Goal: Task Accomplishment & Management: Manage account settings

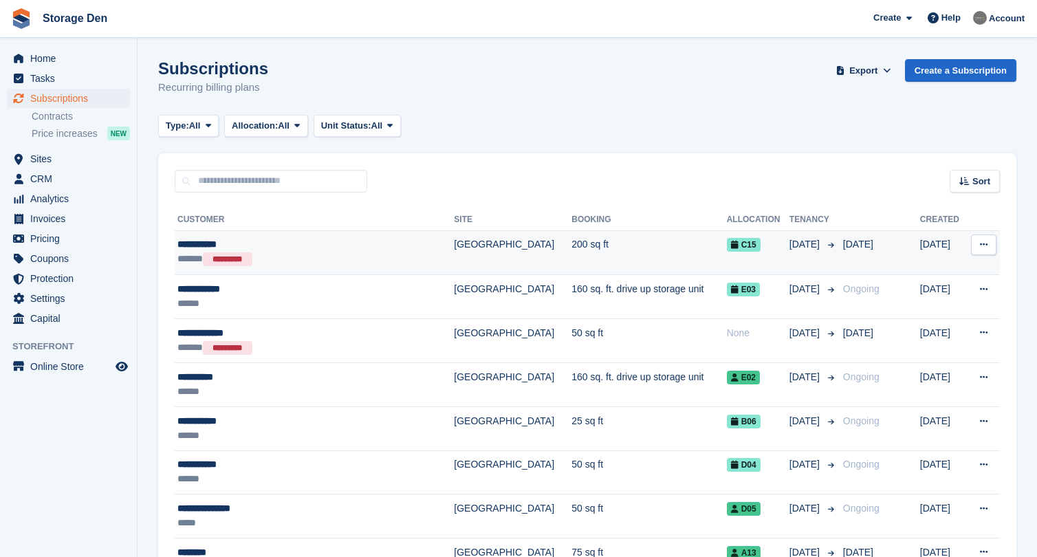
click at [291, 243] on div "**********" at bounding box center [294, 244] width 235 height 14
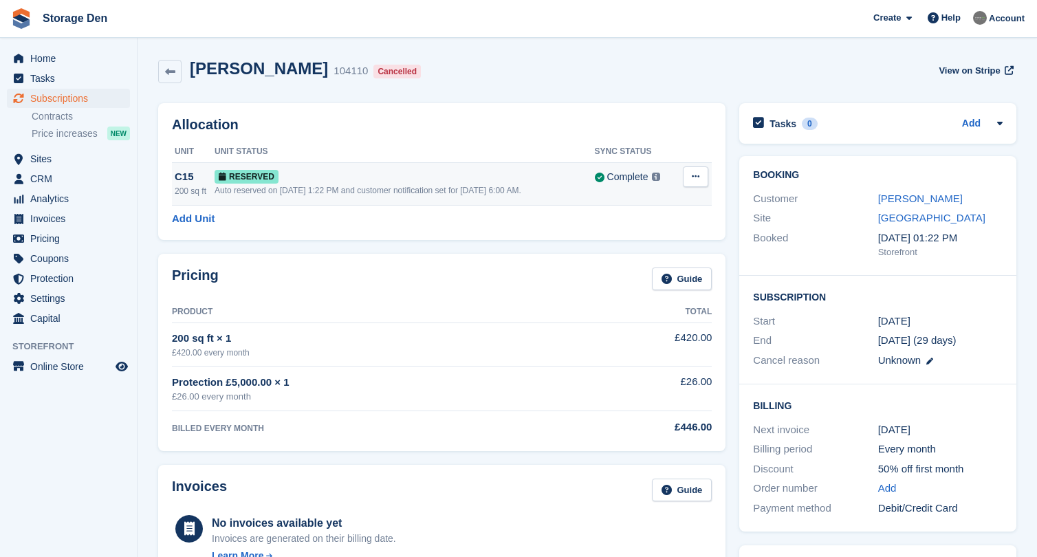
click at [700, 181] on button at bounding box center [695, 176] width 25 height 21
click at [644, 227] on p "Deallocate" at bounding box center [643, 233] width 120 height 18
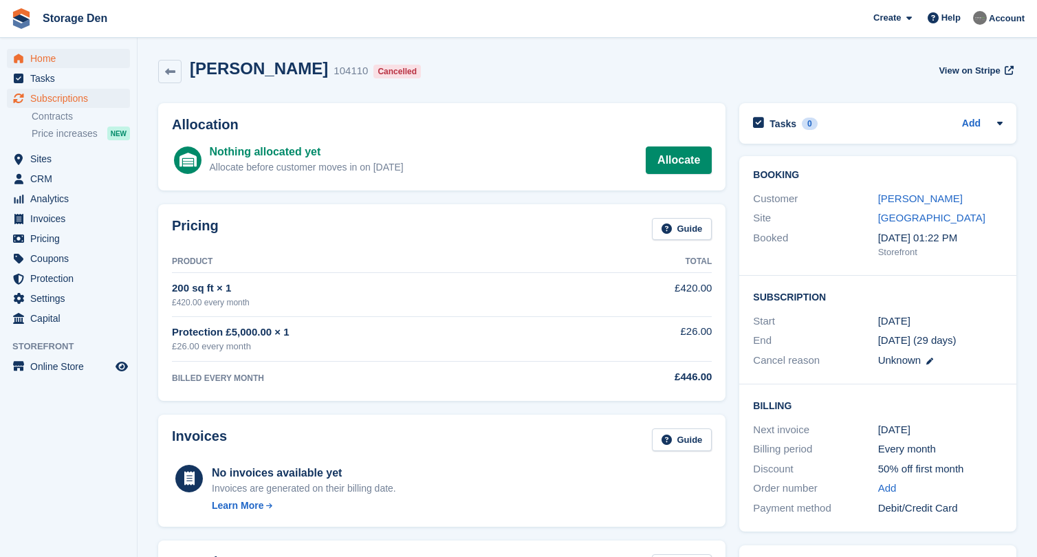
click at [68, 65] on span "Home" at bounding box center [71, 58] width 83 height 19
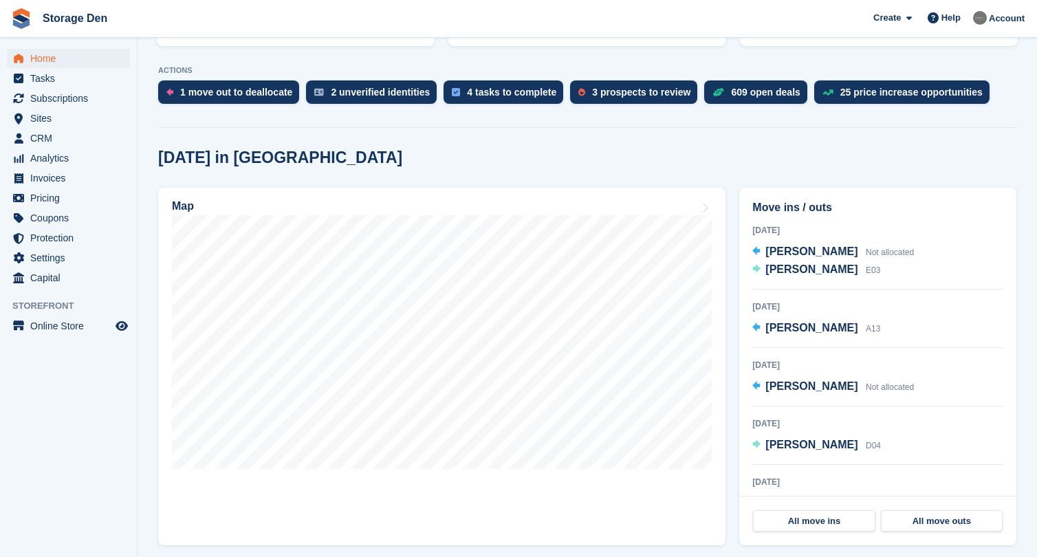
scroll to position [270, 0]
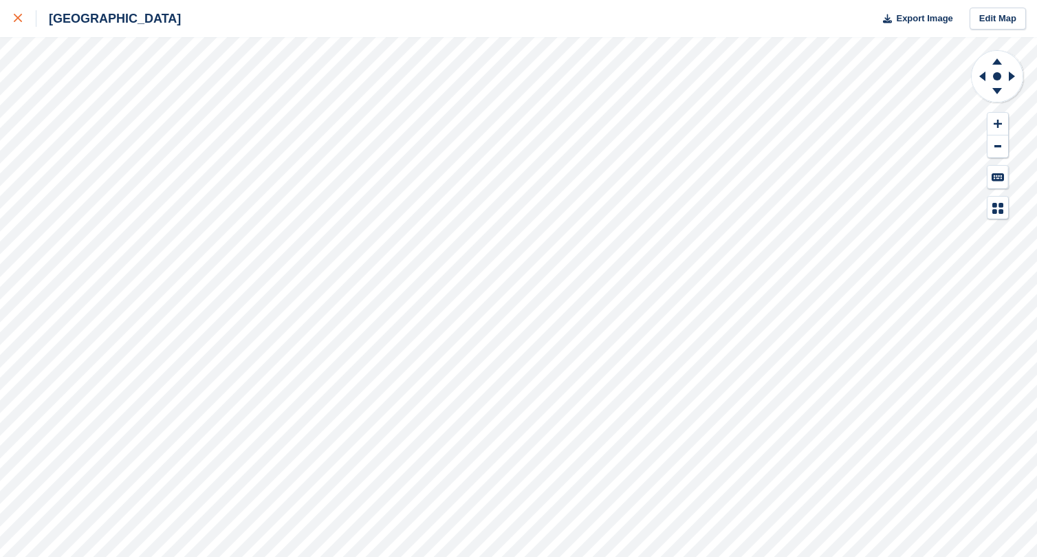
click at [9, 25] on link at bounding box center [18, 18] width 36 height 37
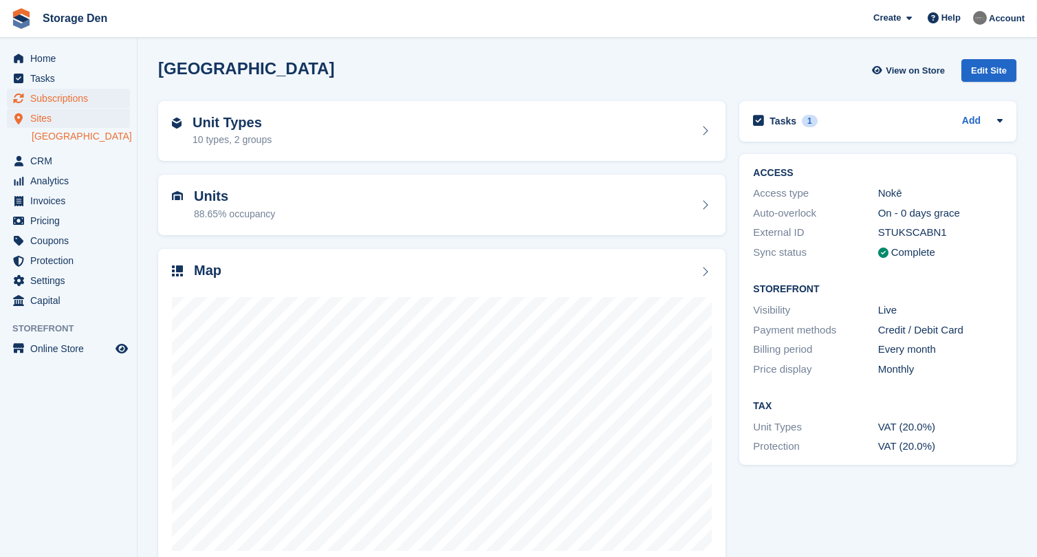
click at [91, 94] on span "Subscriptions" at bounding box center [71, 98] width 83 height 19
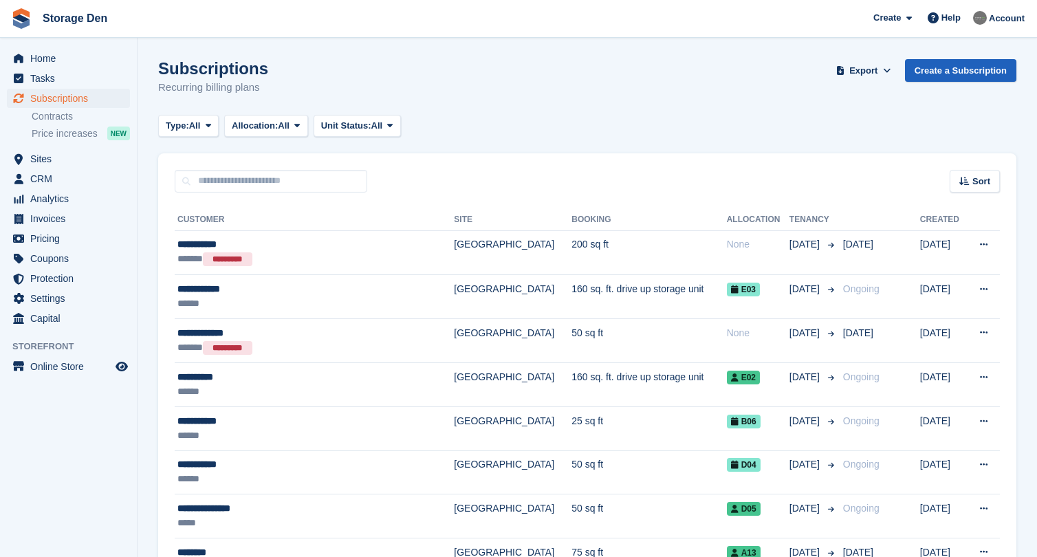
click at [915, 70] on link "Create a Subscription" at bounding box center [960, 70] width 111 height 23
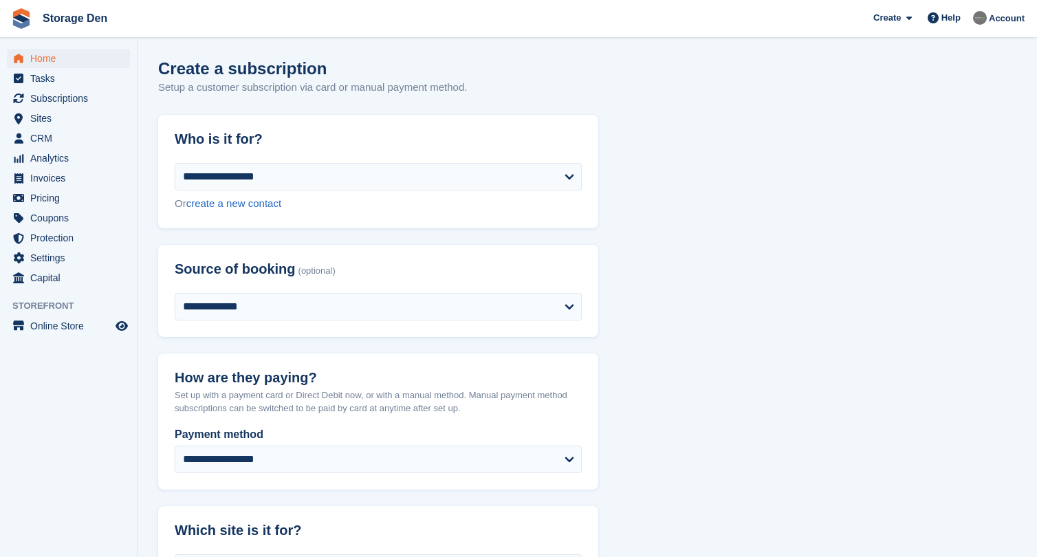
click at [45, 56] on span "Home" at bounding box center [71, 58] width 83 height 19
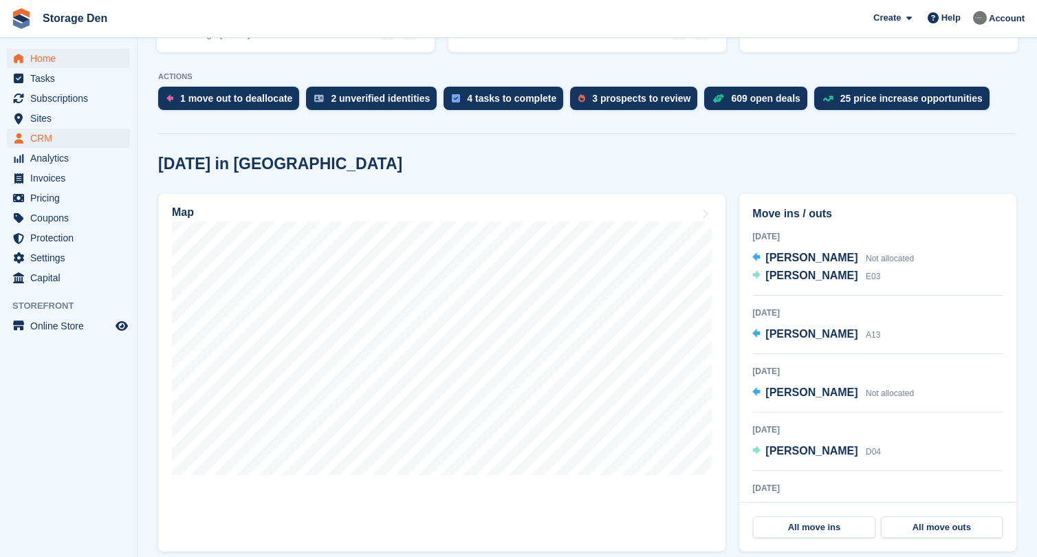
scroll to position [262, 0]
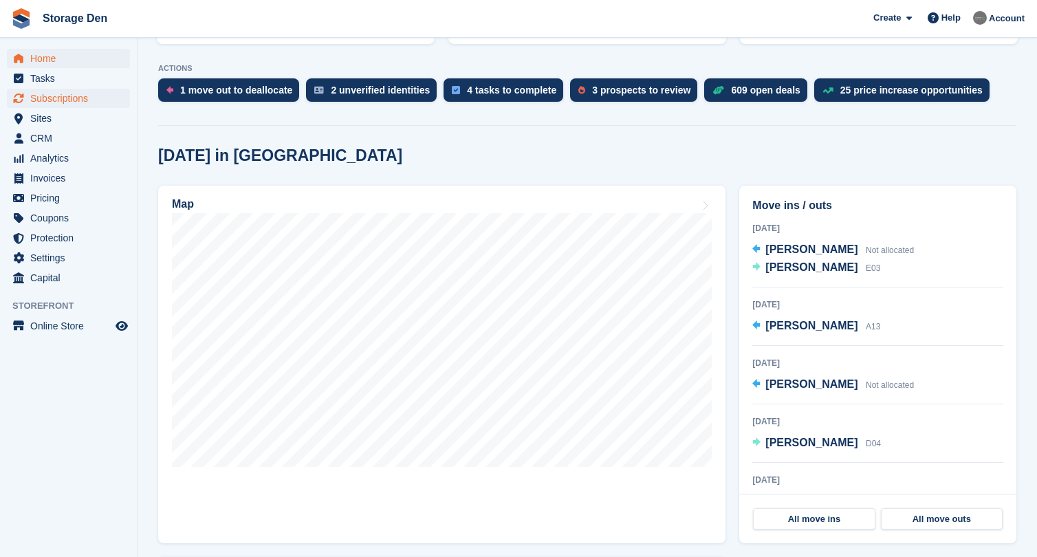
click at [94, 94] on span "Subscriptions" at bounding box center [71, 98] width 83 height 19
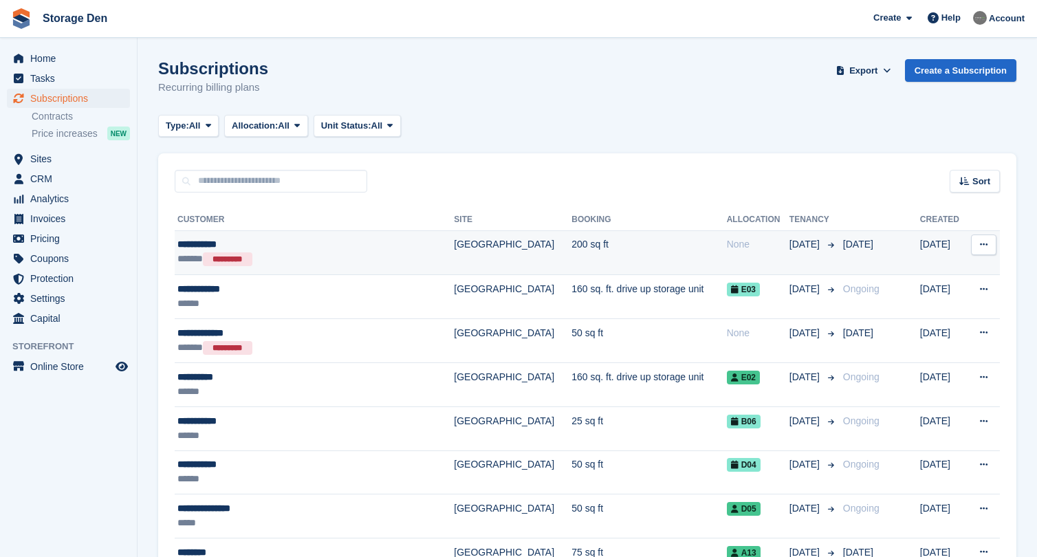
click at [263, 240] on div "**********" at bounding box center [294, 244] width 235 height 14
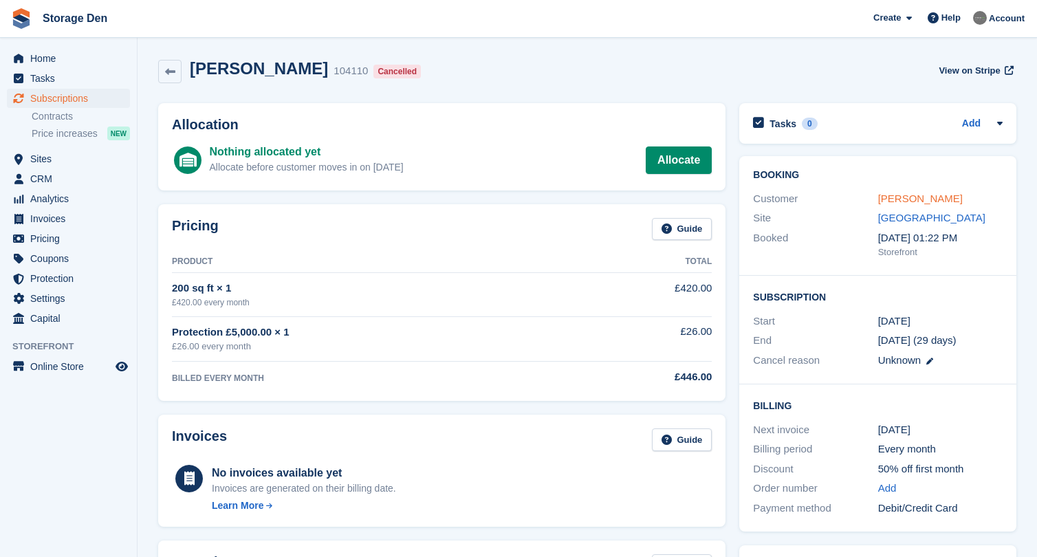
click at [913, 199] on link "Kevin Whyte" at bounding box center [920, 199] width 85 height 12
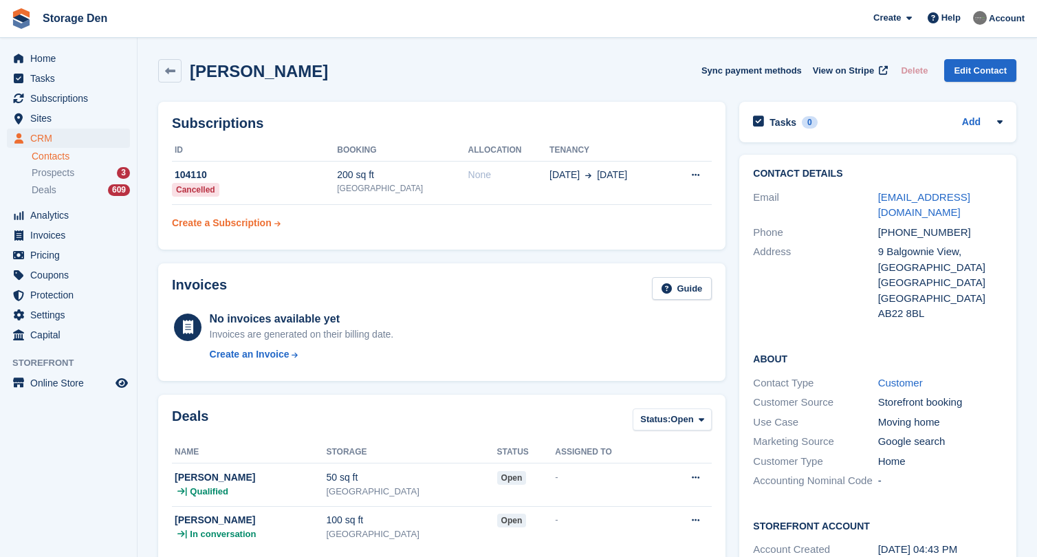
click at [228, 224] on div "Create a Subscription" at bounding box center [222, 223] width 100 height 14
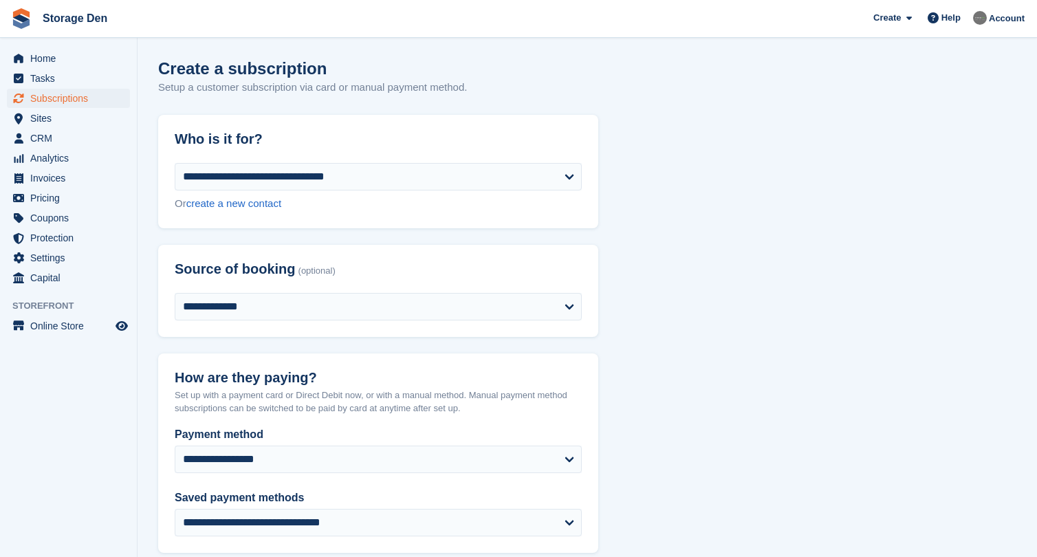
click at [53, 92] on span "Subscriptions" at bounding box center [71, 98] width 83 height 19
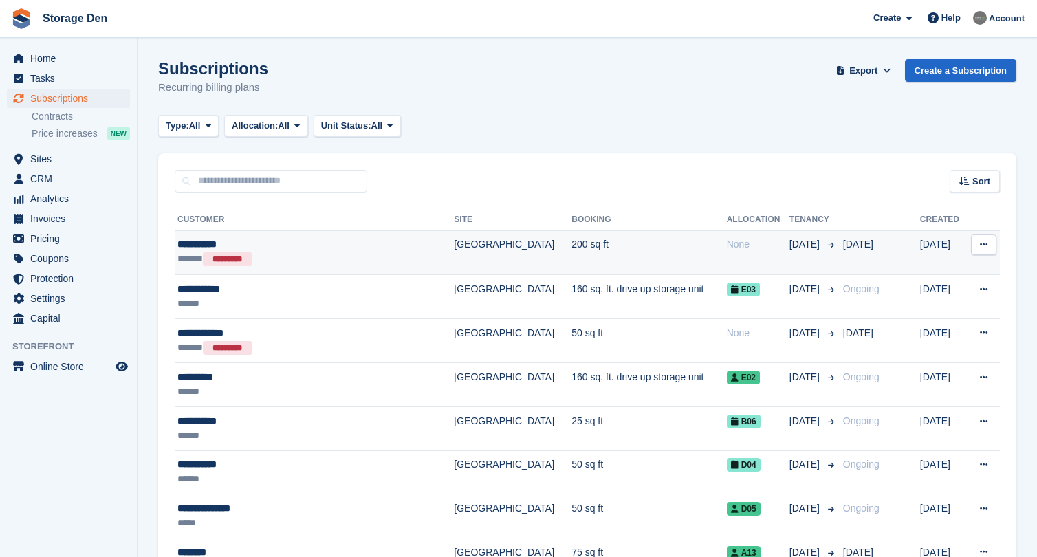
click at [272, 243] on div "**********" at bounding box center [294, 244] width 235 height 14
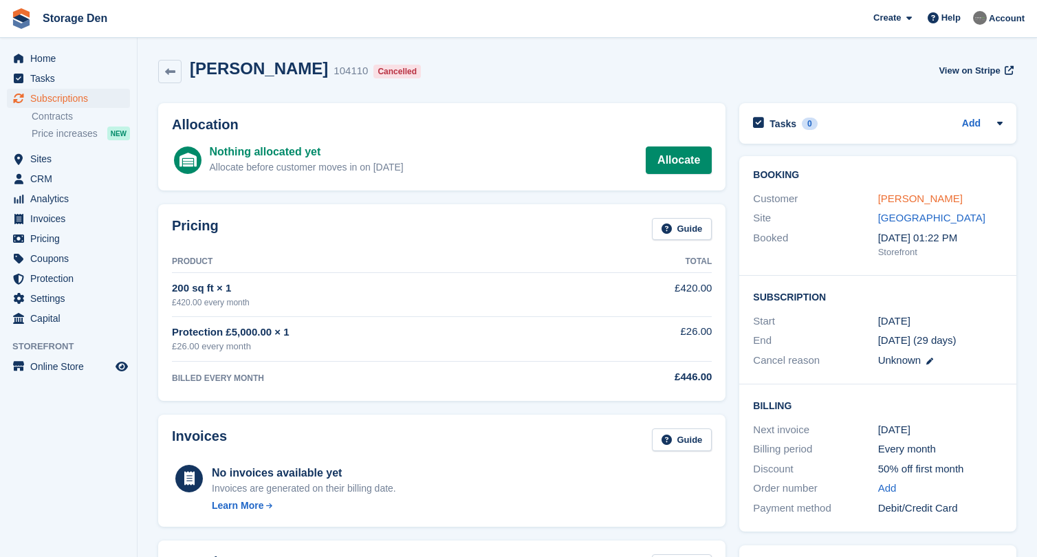
click at [906, 197] on link "[PERSON_NAME]" at bounding box center [920, 199] width 85 height 12
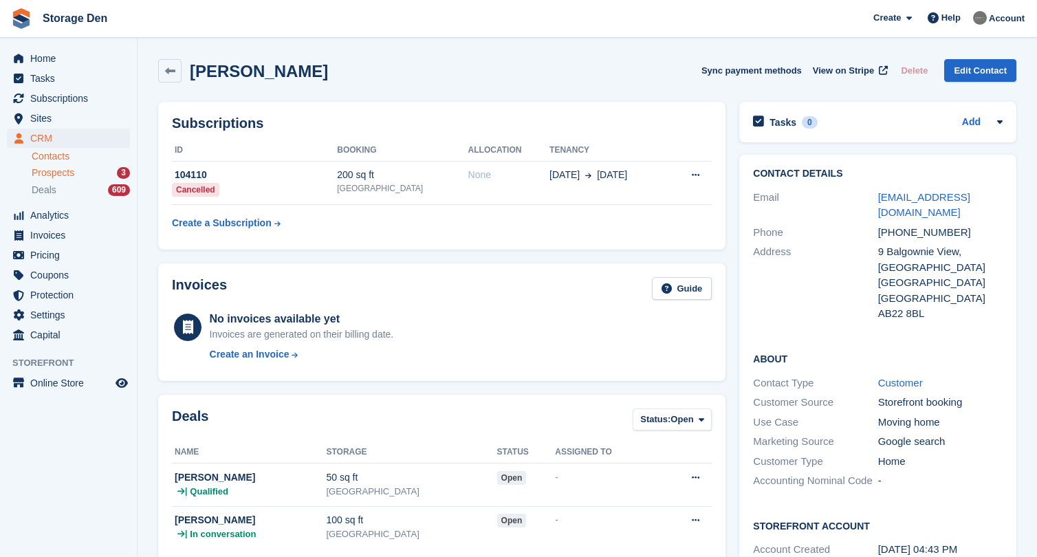
click at [54, 173] on span "Prospects" at bounding box center [53, 172] width 43 height 13
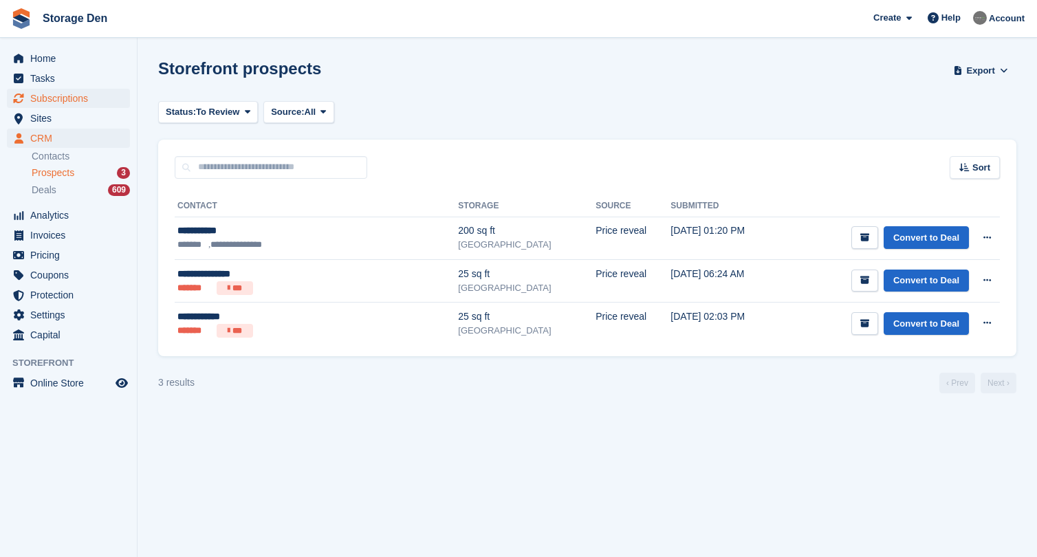
click at [43, 94] on span "Subscriptions" at bounding box center [71, 98] width 83 height 19
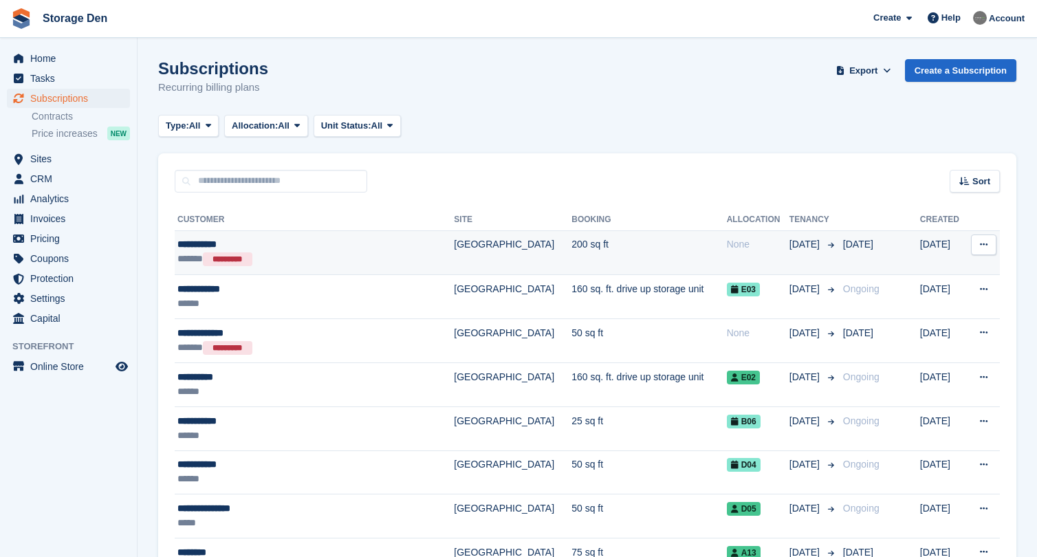
click at [350, 257] on div "****** *********" at bounding box center [294, 259] width 235 height 15
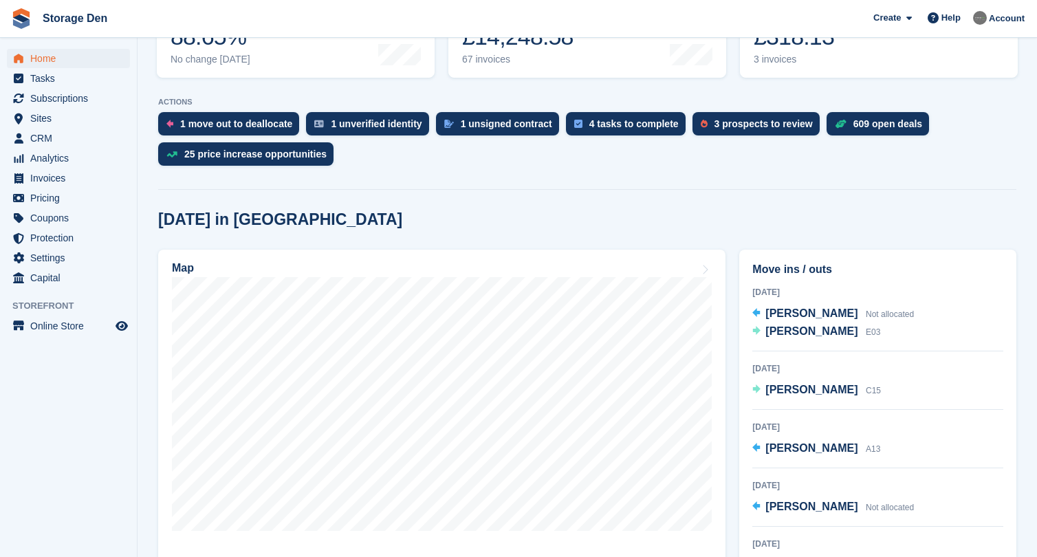
scroll to position [357, 0]
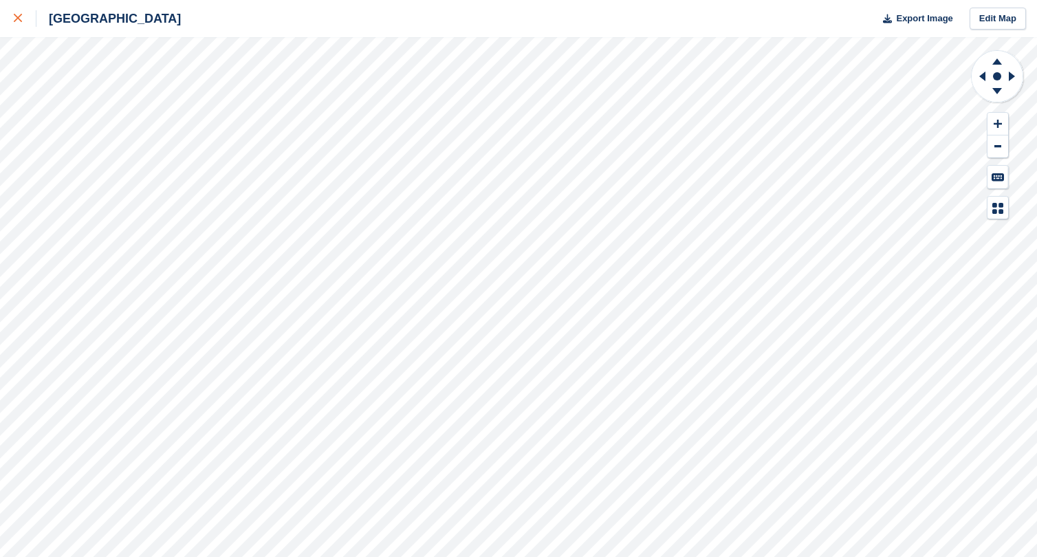
click at [17, 21] on icon at bounding box center [18, 18] width 8 height 8
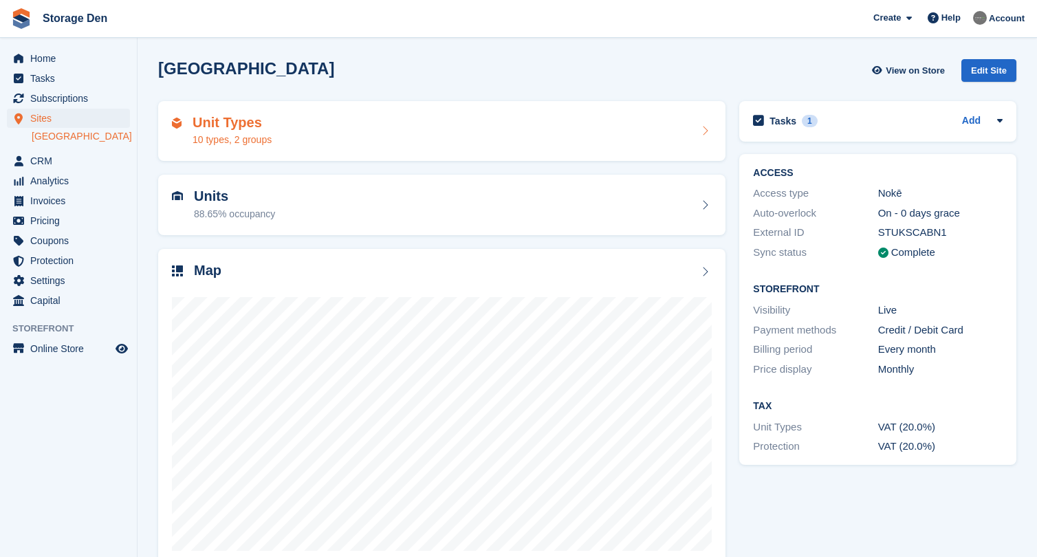
click at [272, 122] on h2 "Unit Types" at bounding box center [232, 123] width 79 height 16
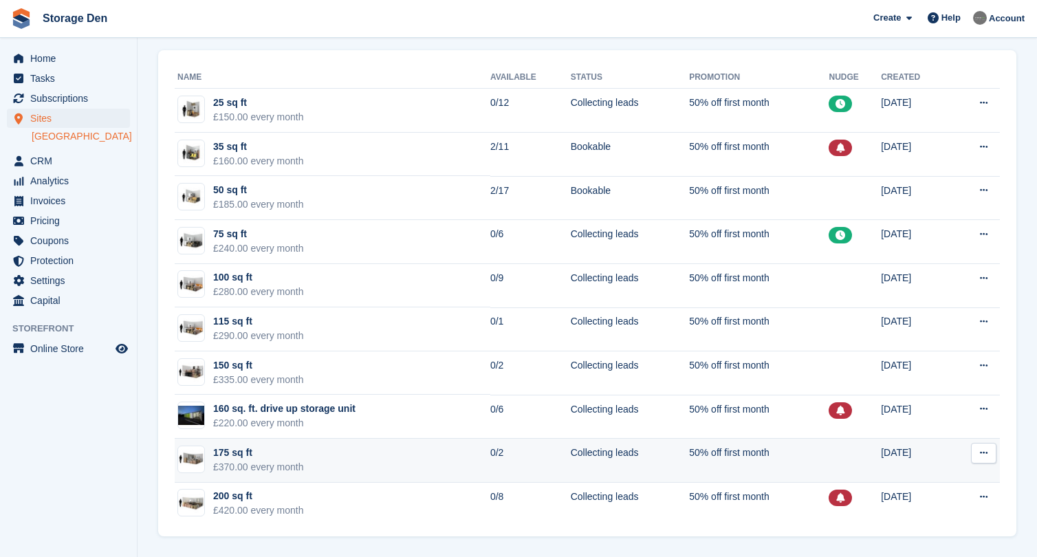
scroll to position [52, 0]
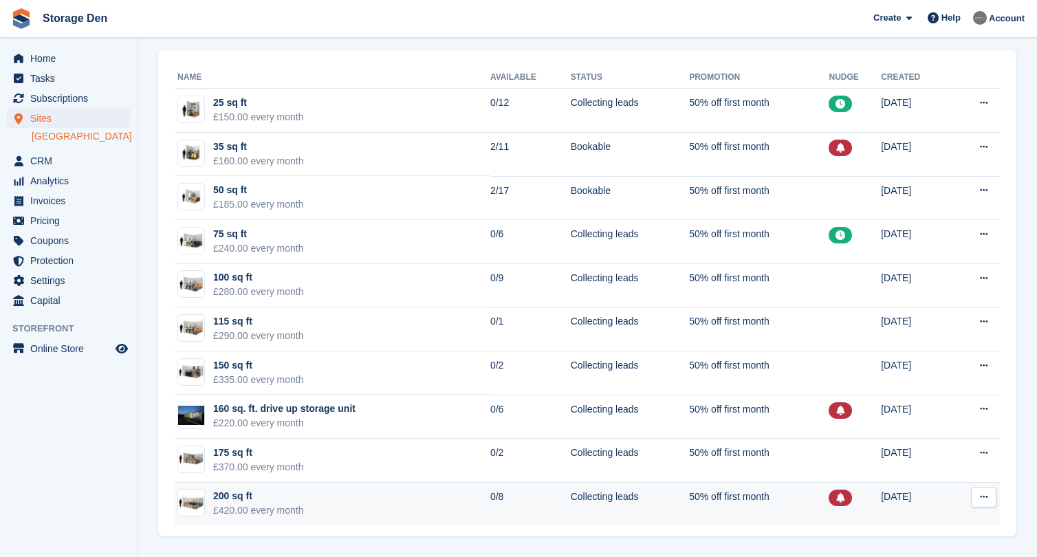
click at [981, 493] on icon at bounding box center [984, 496] width 8 height 9
click at [915, 526] on p "Edit unit type" at bounding box center [931, 524] width 120 height 18
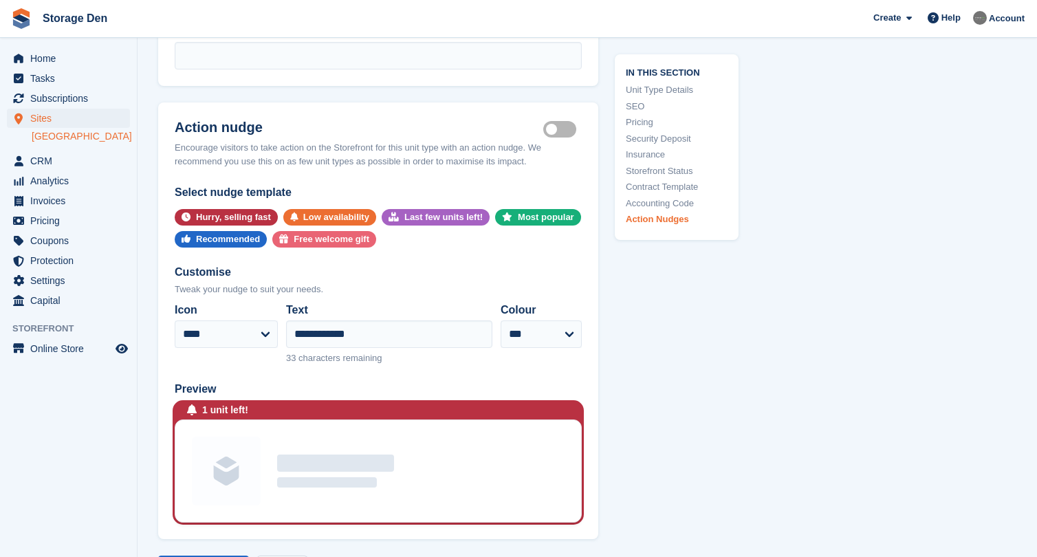
scroll to position [2484, 0]
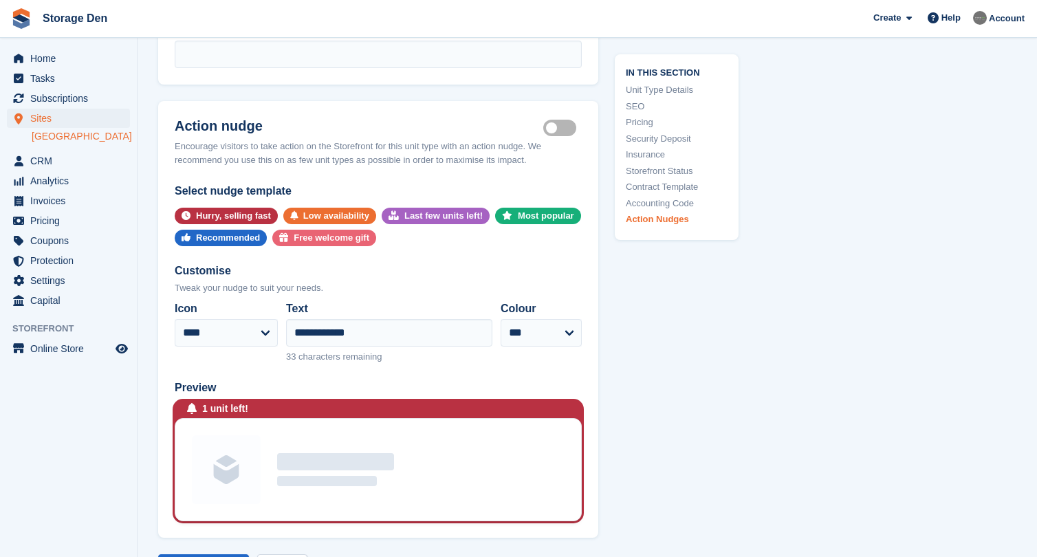
click at [552, 127] on label "Is active" at bounding box center [562, 128] width 39 height 2
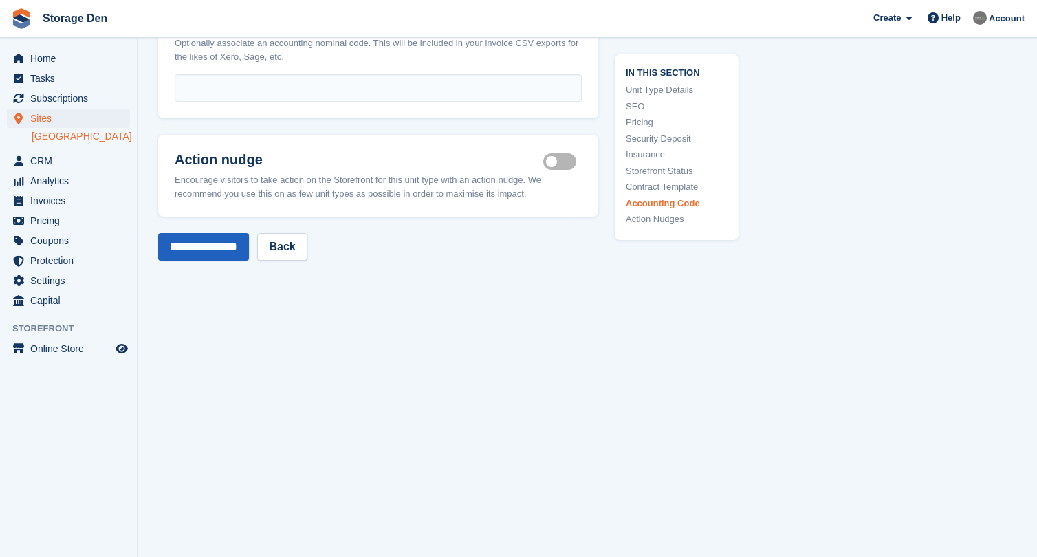
click at [213, 233] on input "**********" at bounding box center [203, 247] width 91 height 28
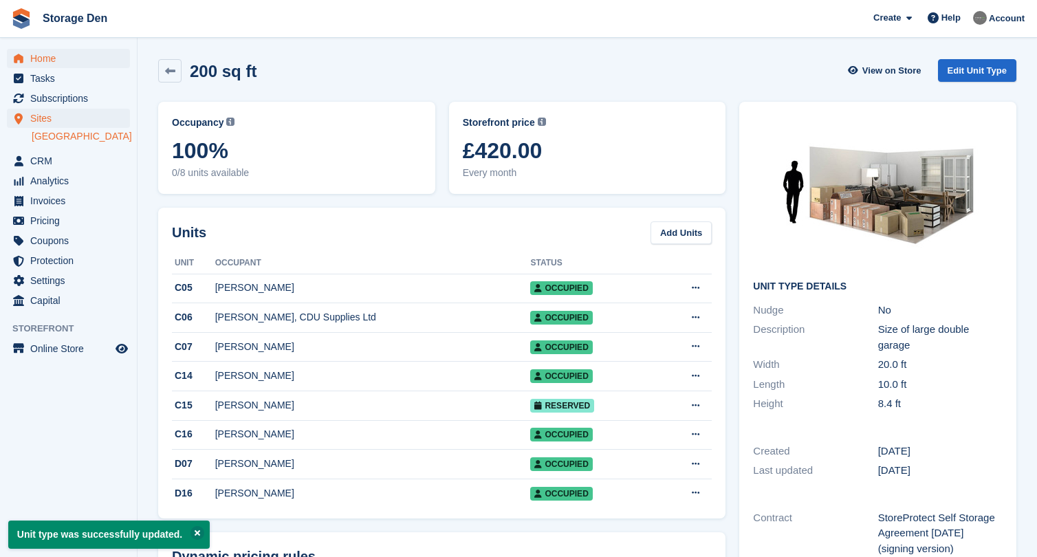
click at [84, 58] on span "Home" at bounding box center [71, 58] width 83 height 19
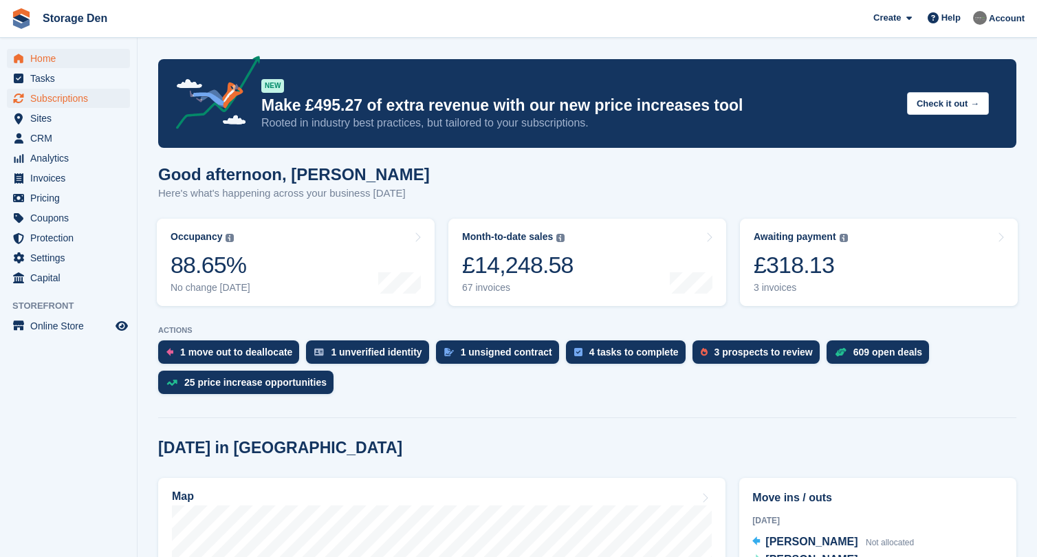
scroll to position [-1, 0]
click at [96, 96] on span "Subscriptions" at bounding box center [71, 98] width 83 height 19
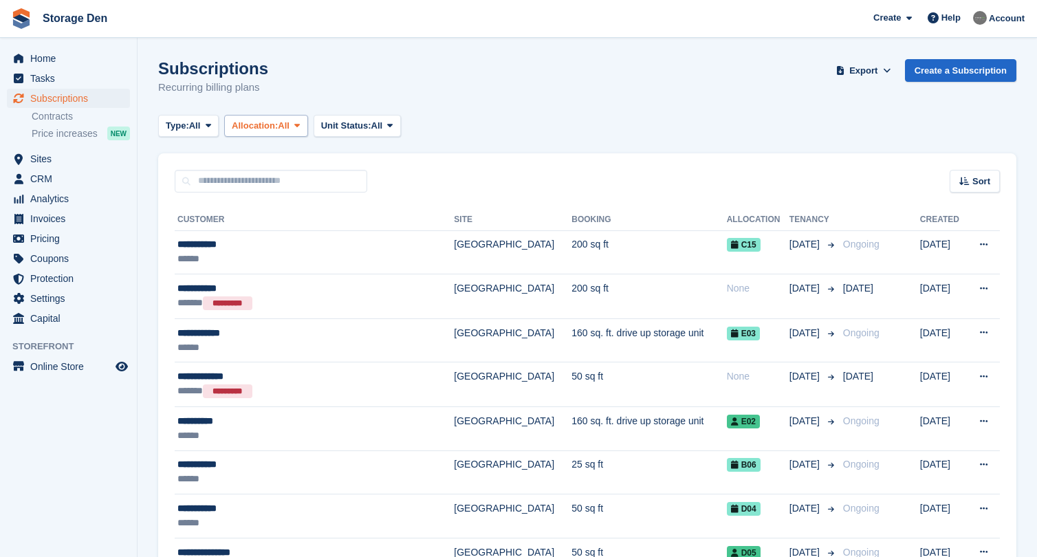
click at [274, 124] on span "Allocation:" at bounding box center [255, 126] width 46 height 14
click at [279, 177] on link "Allocated" at bounding box center [290, 183] width 120 height 25
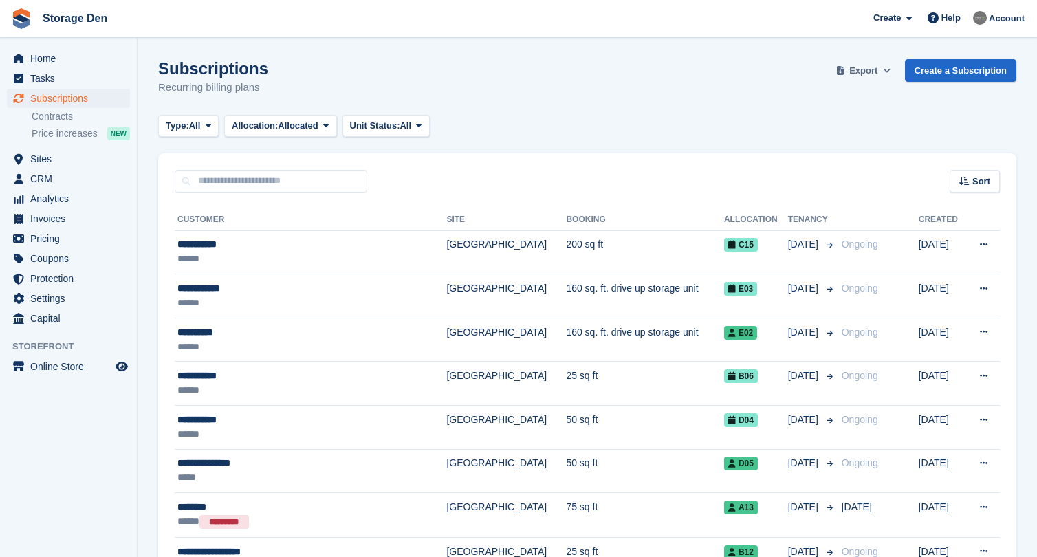
click at [859, 68] on span "Export" at bounding box center [863, 71] width 28 height 14
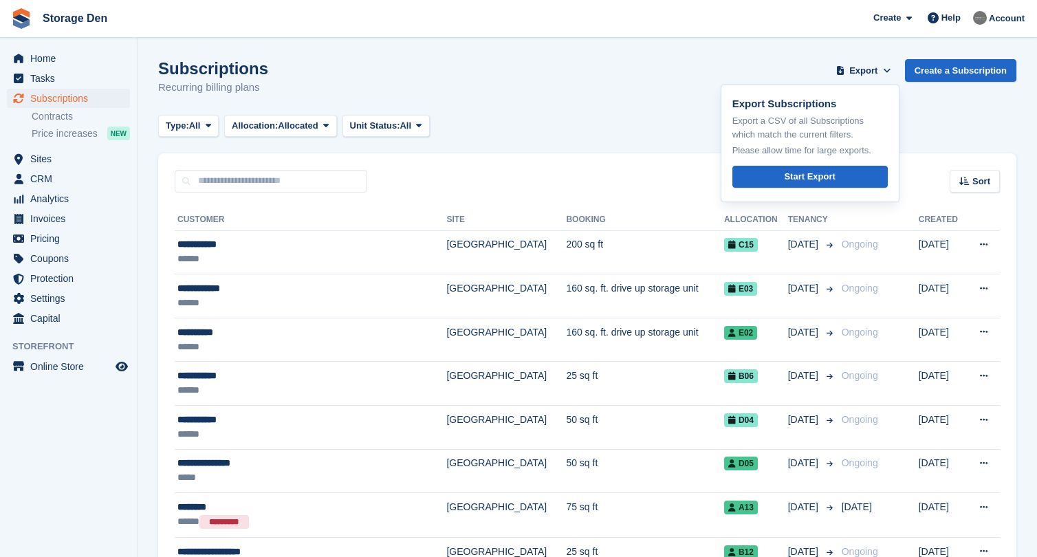
click at [993, 154] on div "Sort Sort by Customer name Date created Move in date Move out date Created (old…" at bounding box center [587, 172] width 858 height 39
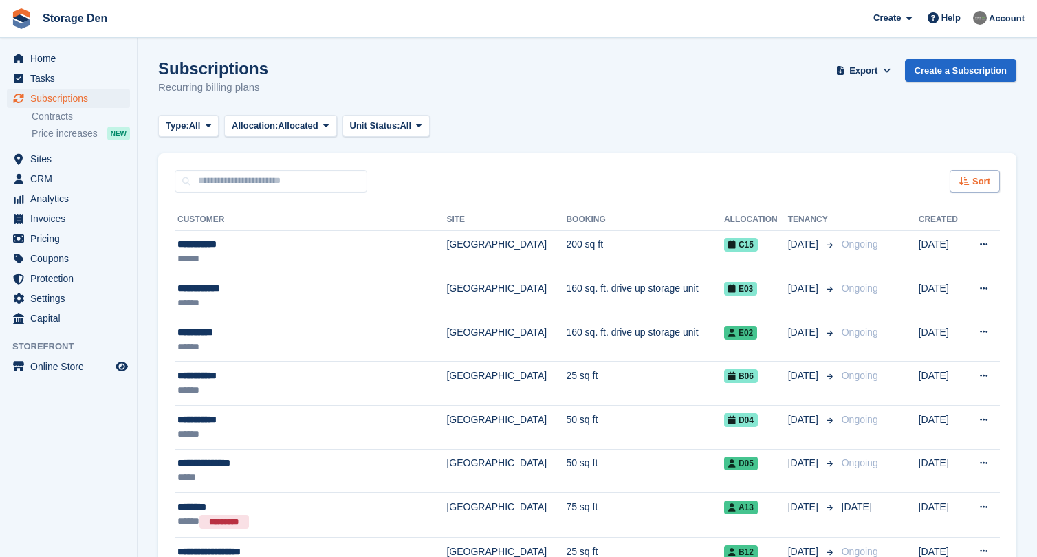
click at [988, 178] on span "Sort" at bounding box center [981, 182] width 18 height 14
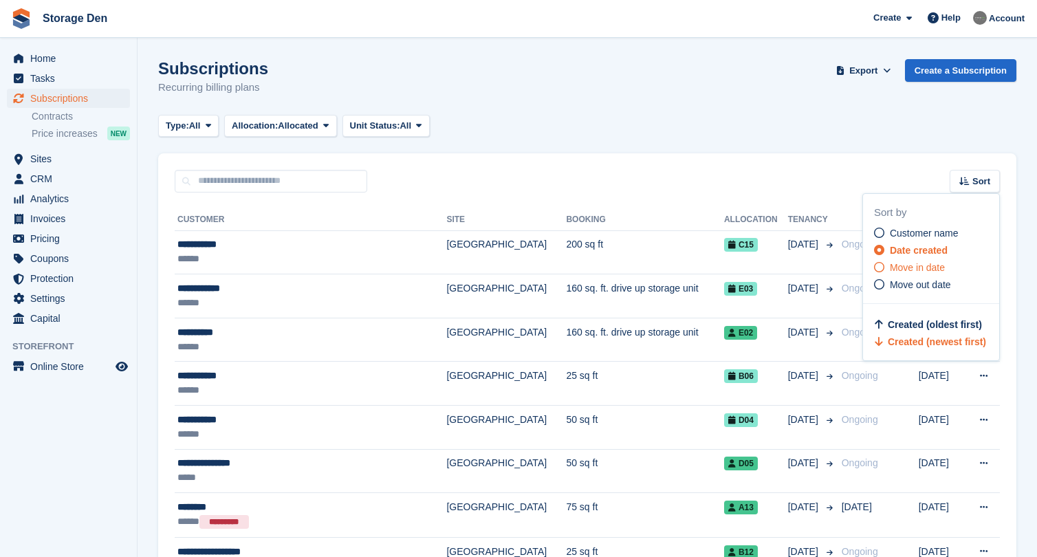
click at [926, 268] on span "Move in date" at bounding box center [917, 267] width 55 height 11
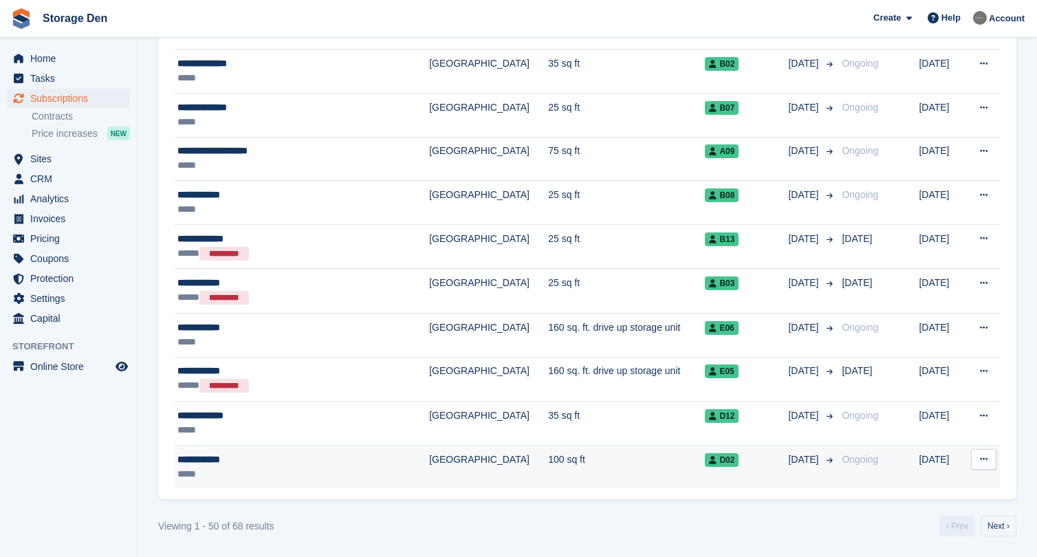
scroll to position [1931, 0]
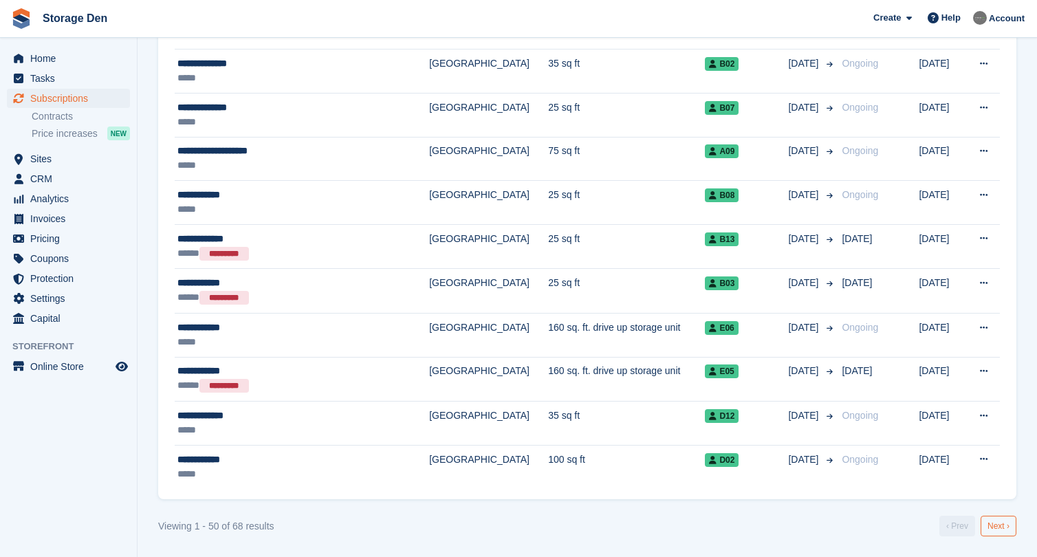
click at [1003, 528] on link "Next ›" at bounding box center [999, 526] width 36 height 21
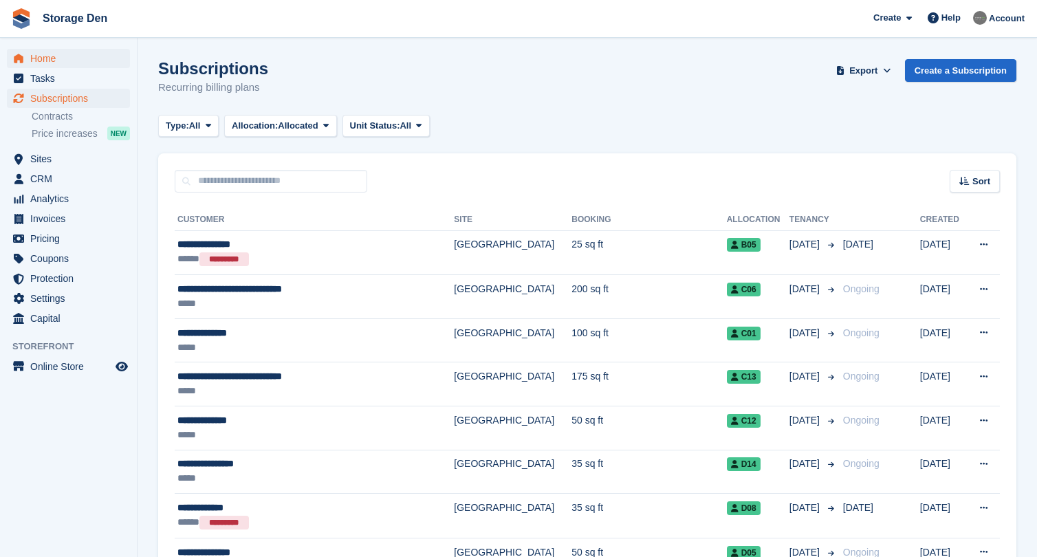
click at [61, 61] on span "Home" at bounding box center [71, 58] width 83 height 19
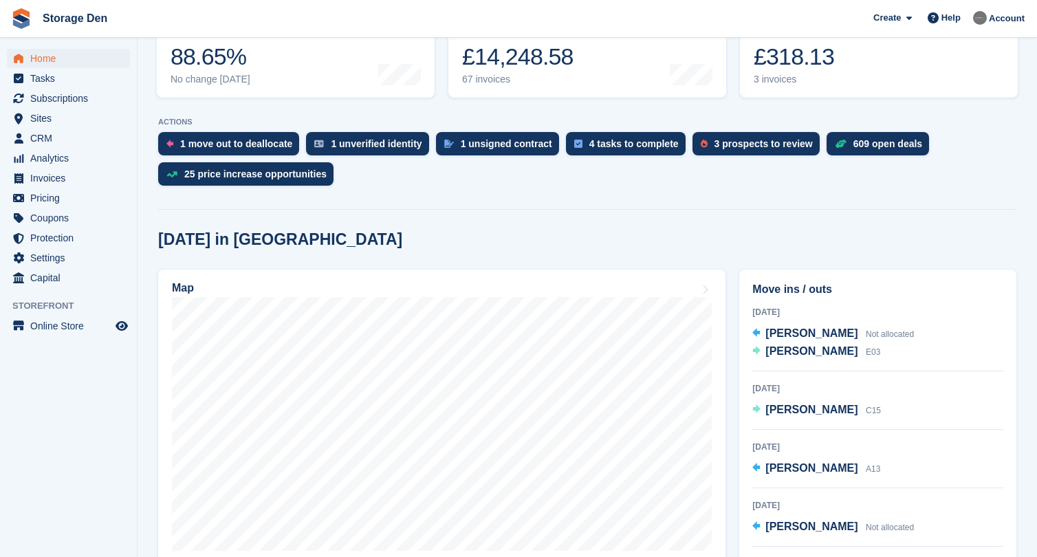
scroll to position [259, 0]
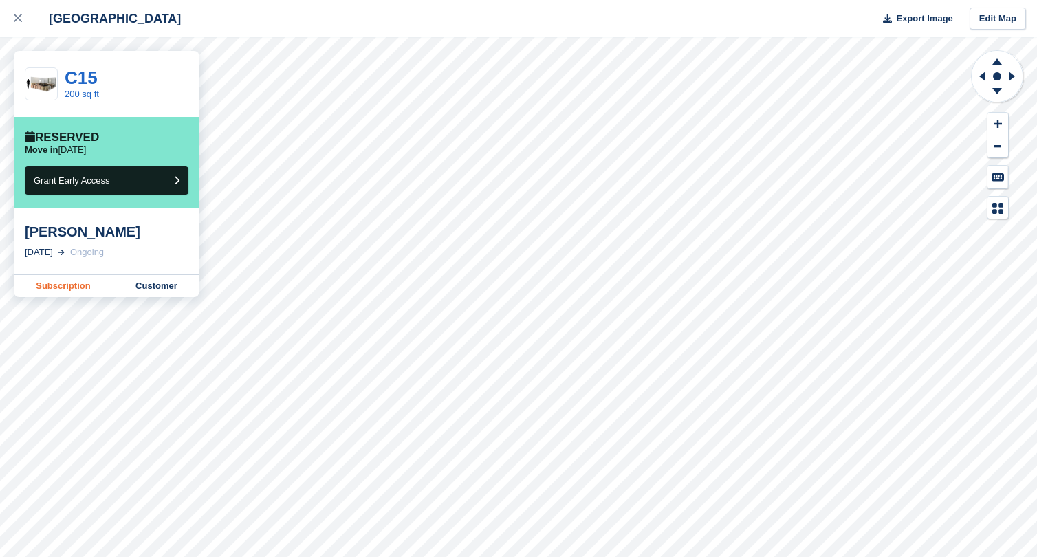
click at [70, 284] on link "Subscription" at bounding box center [64, 286] width 100 height 22
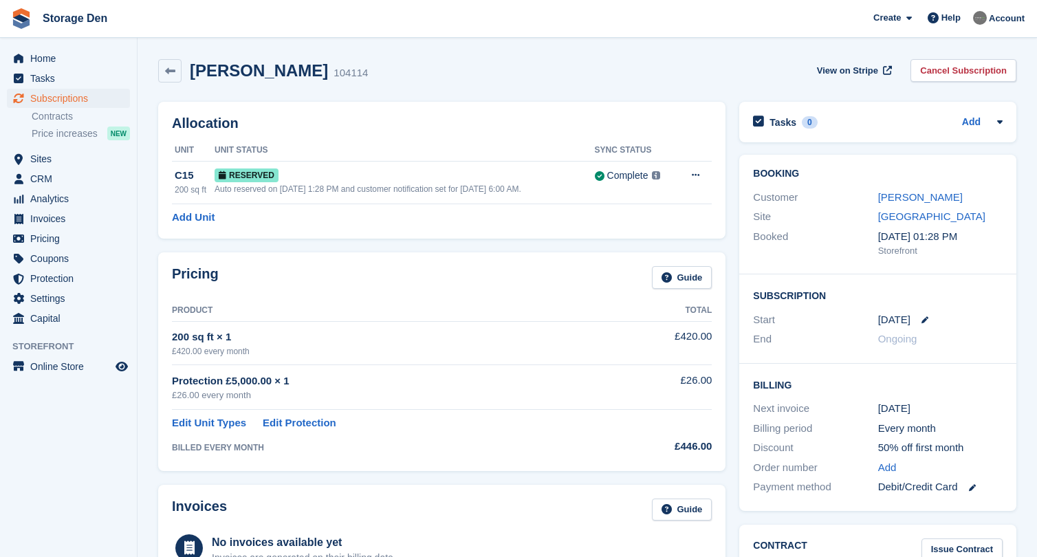
click at [450, 0] on span "Storage Den Create Subscription Invoice Contact Deal Discount Page Help Chat Su…" at bounding box center [518, 18] width 1037 height 37
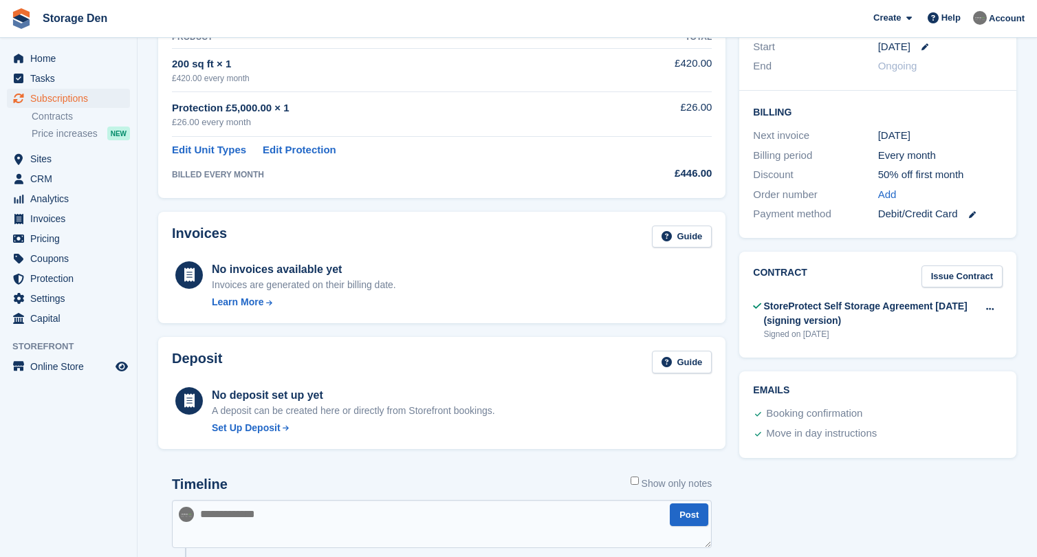
scroll to position [290, 0]
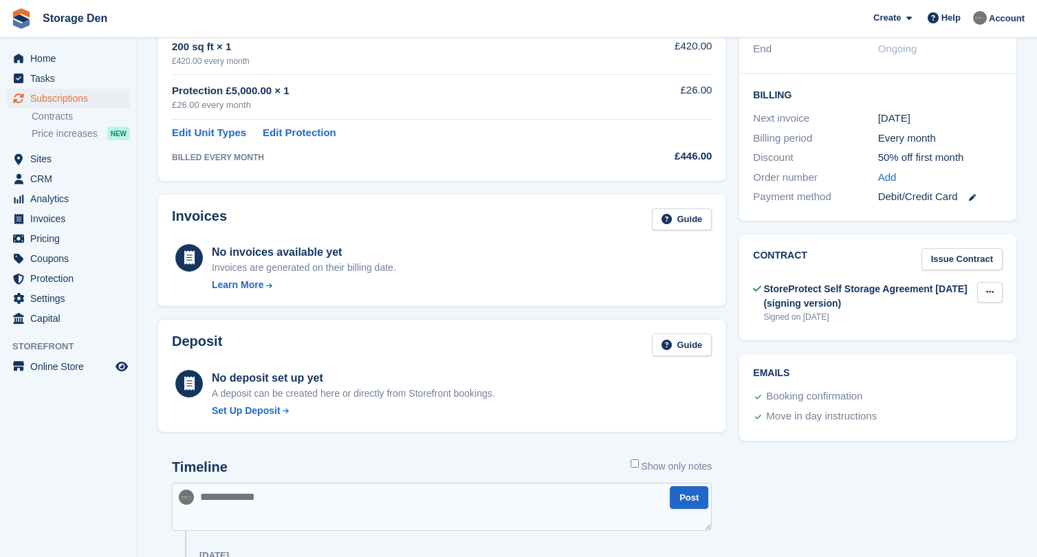
click at [994, 289] on button at bounding box center [989, 292] width 25 height 21
click at [959, 312] on p "View" at bounding box center [937, 319] width 120 height 18
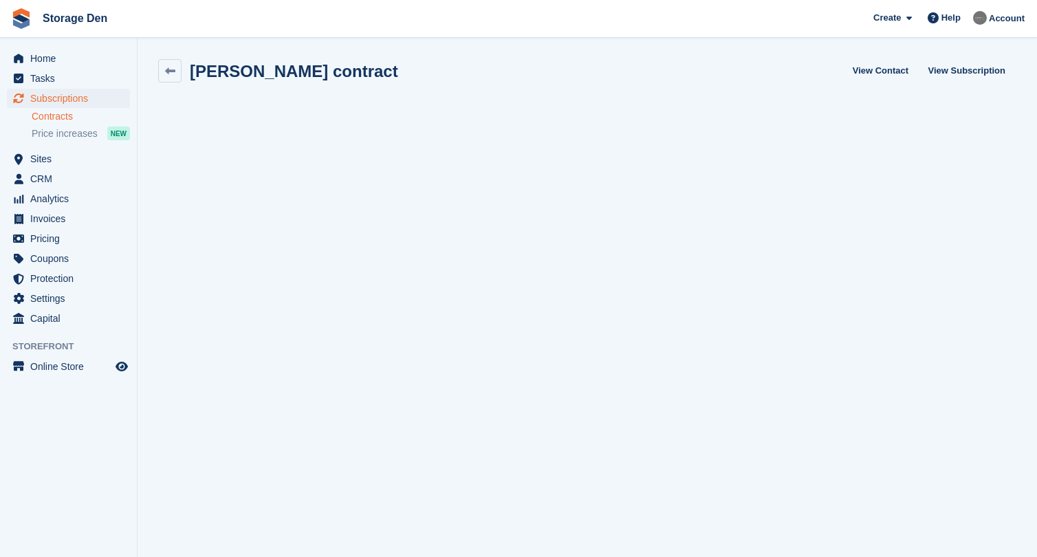
click at [90, 100] on span "Subscriptions" at bounding box center [71, 98] width 83 height 19
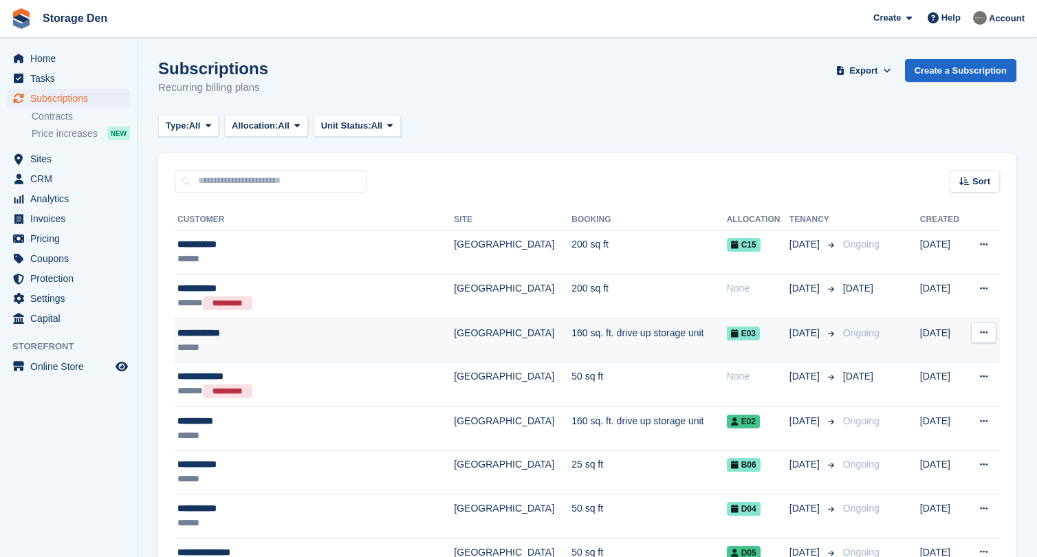
click at [296, 341] on div "******" at bounding box center [294, 347] width 235 height 14
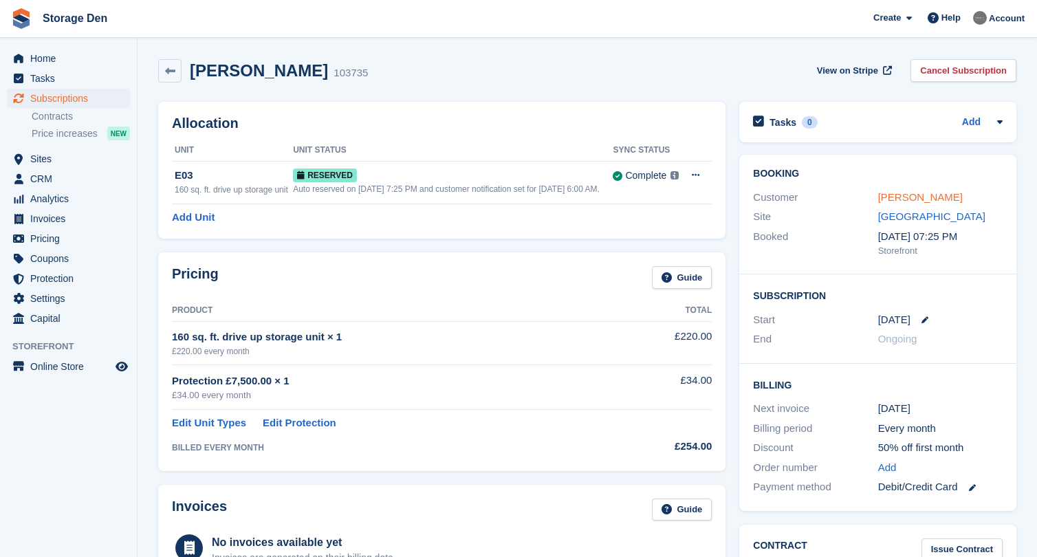
click at [909, 193] on link "Subin Gurung" at bounding box center [920, 197] width 85 height 12
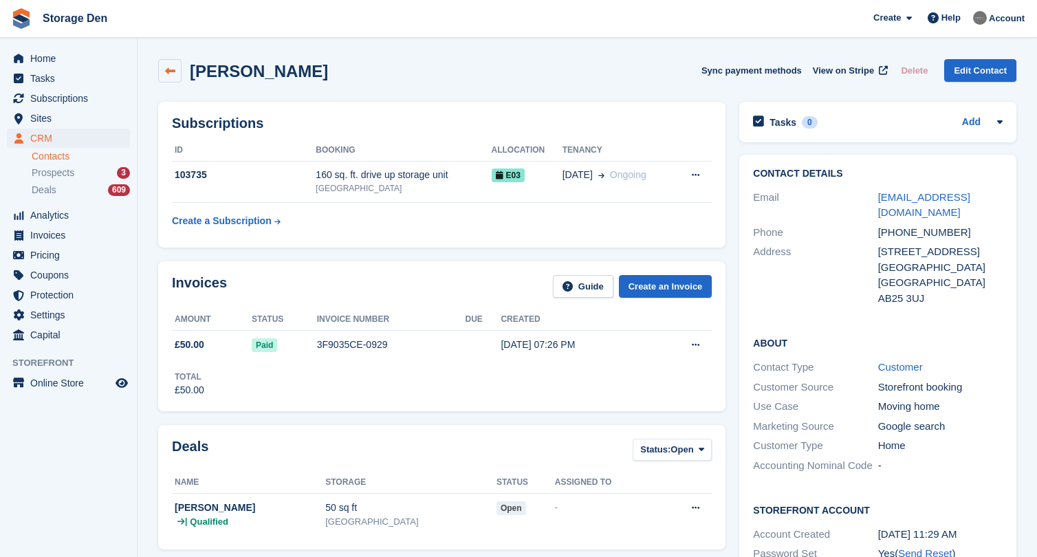
click at [166, 70] on icon at bounding box center [170, 71] width 10 height 10
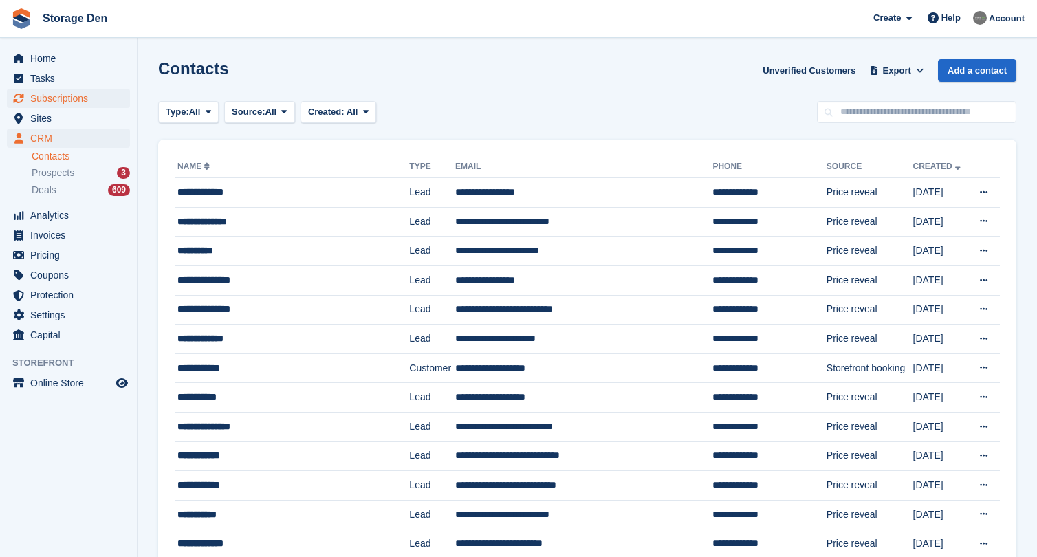
click at [98, 98] on span "Subscriptions" at bounding box center [71, 98] width 83 height 19
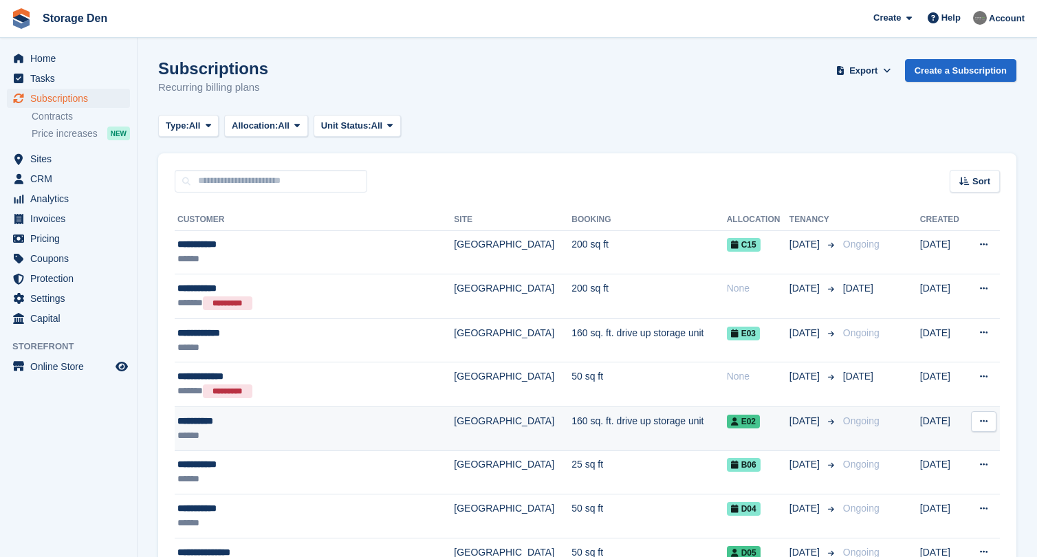
click at [292, 430] on div "******" at bounding box center [294, 435] width 235 height 14
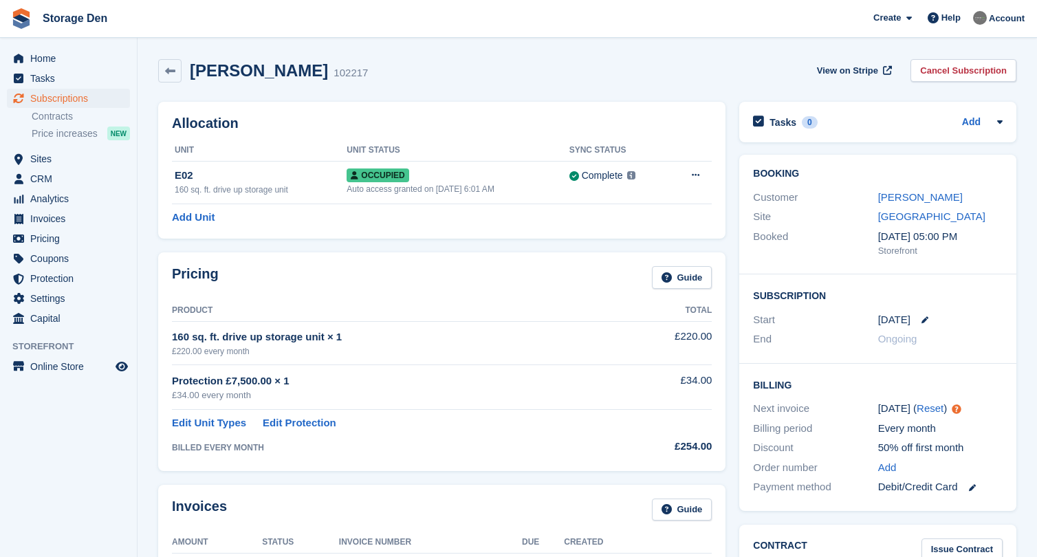
click at [891, 188] on div "Customer [PERSON_NAME]" at bounding box center [878, 198] width 250 height 20
click at [884, 191] on link "[PERSON_NAME]" at bounding box center [920, 197] width 85 height 12
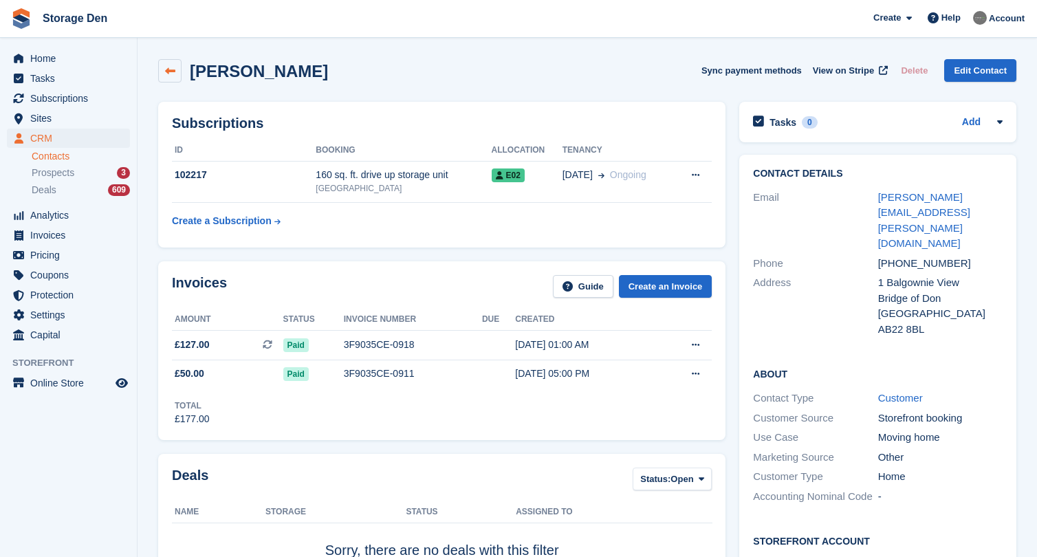
click at [165, 78] on link at bounding box center [169, 70] width 23 height 23
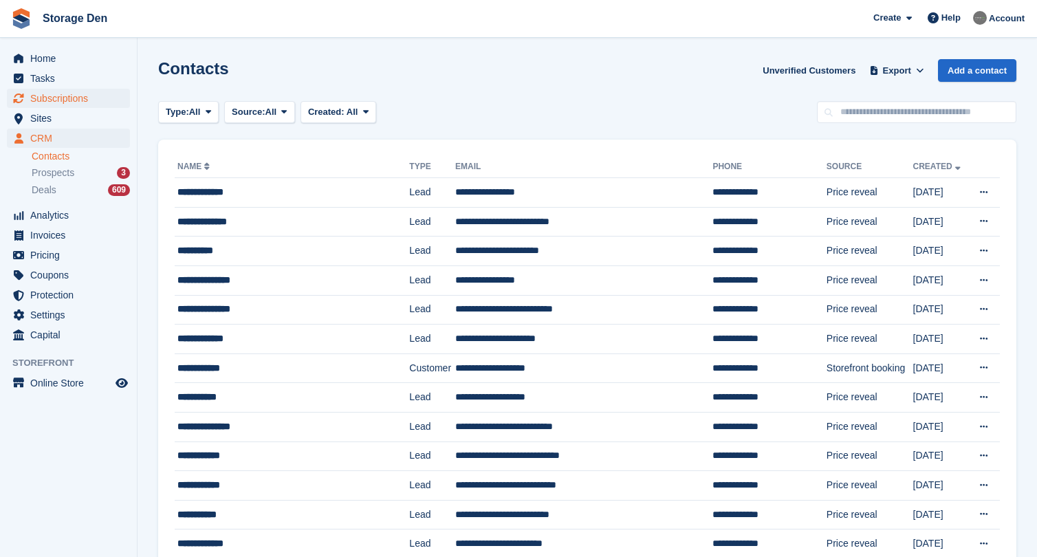
click at [89, 106] on span "Subscriptions" at bounding box center [71, 98] width 83 height 19
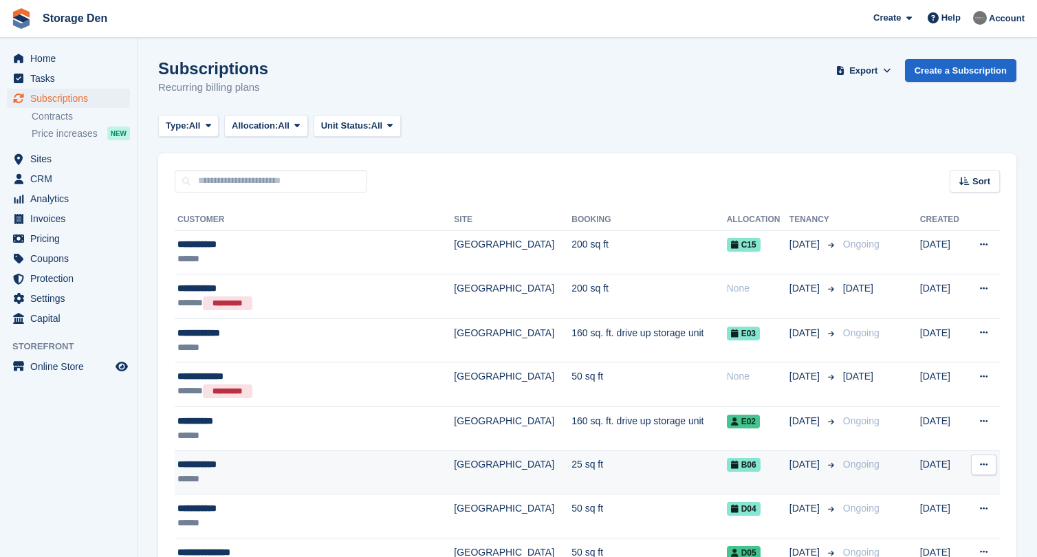
click at [299, 461] on div "**********" at bounding box center [294, 464] width 235 height 14
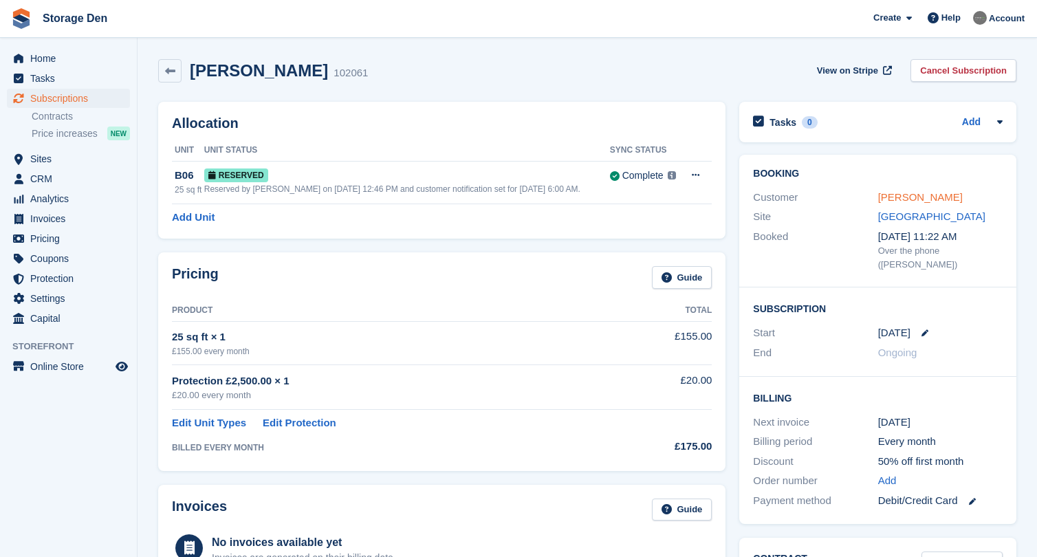
click at [910, 197] on link "Peter brook" at bounding box center [920, 197] width 85 height 12
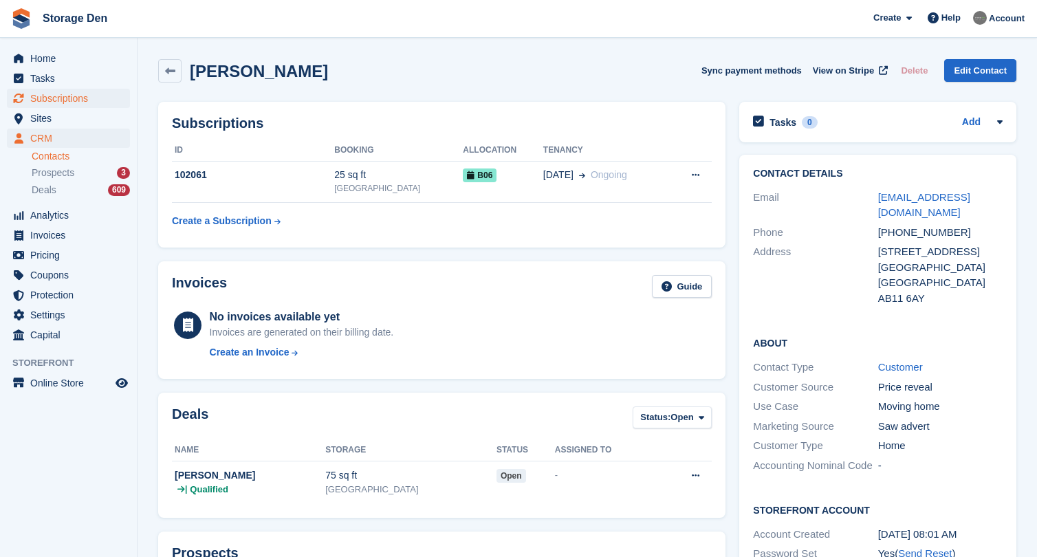
click at [82, 94] on span "Subscriptions" at bounding box center [71, 98] width 83 height 19
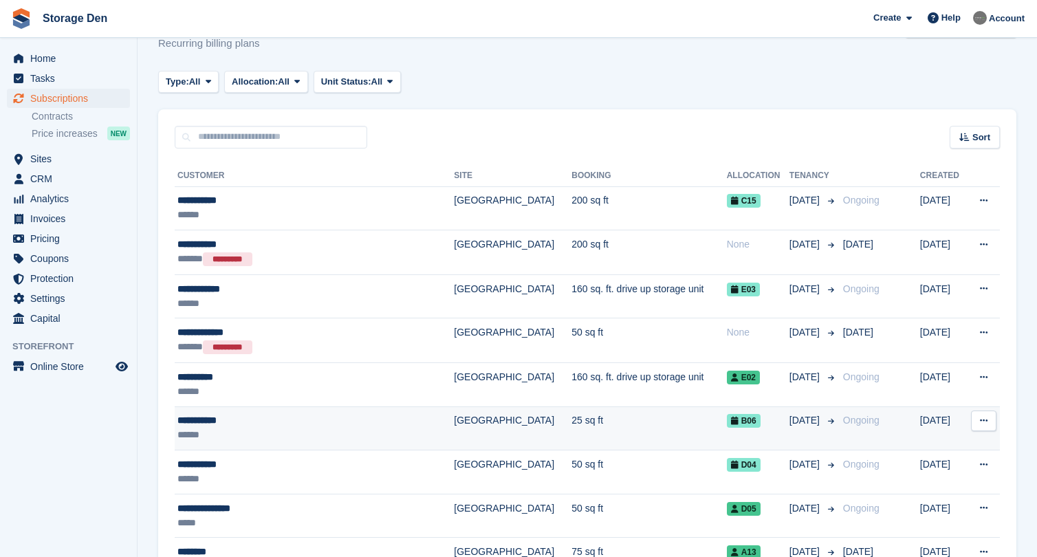
scroll to position [45, 0]
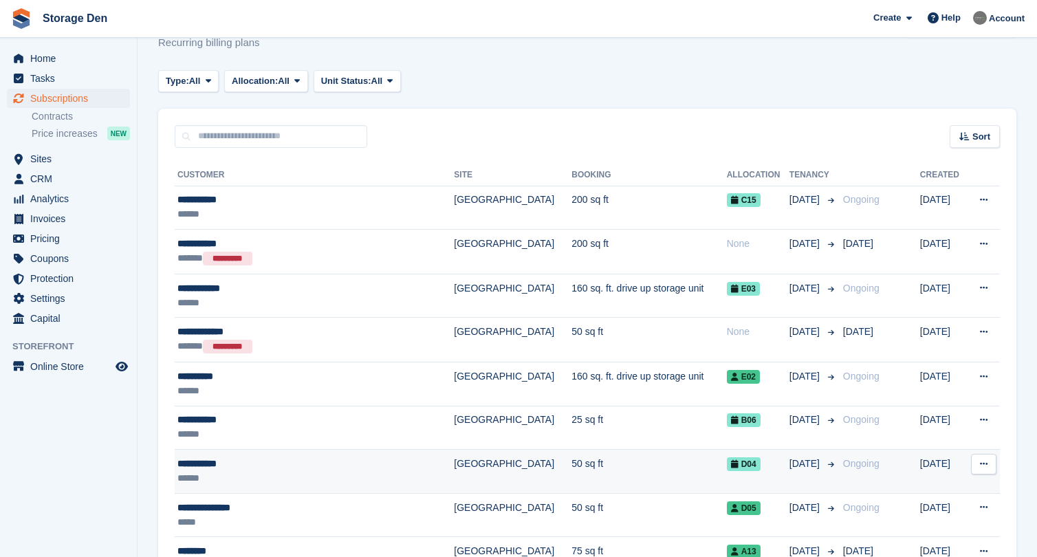
click at [305, 461] on div "**********" at bounding box center [294, 464] width 235 height 14
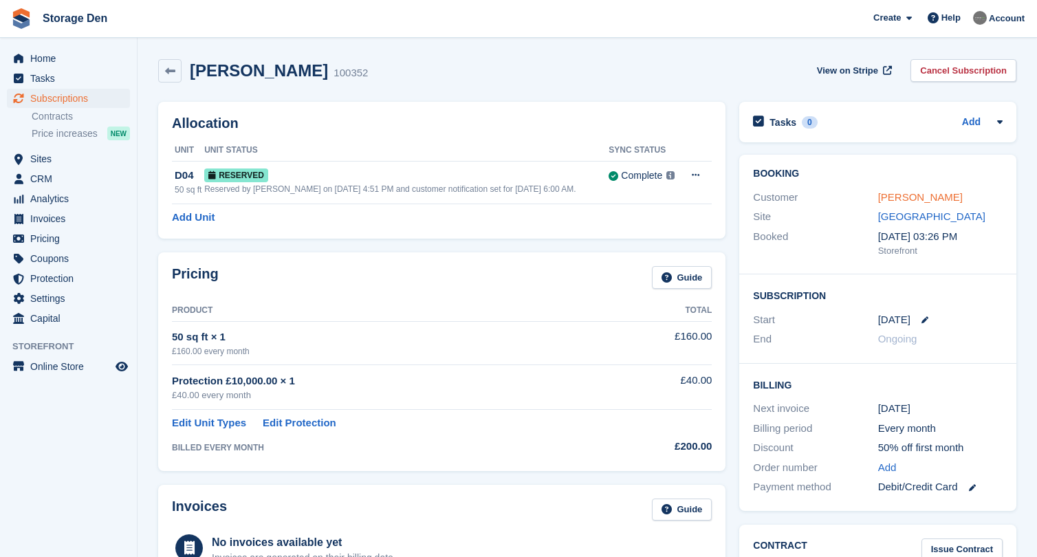
click at [908, 194] on link "James Perks" at bounding box center [920, 197] width 85 height 12
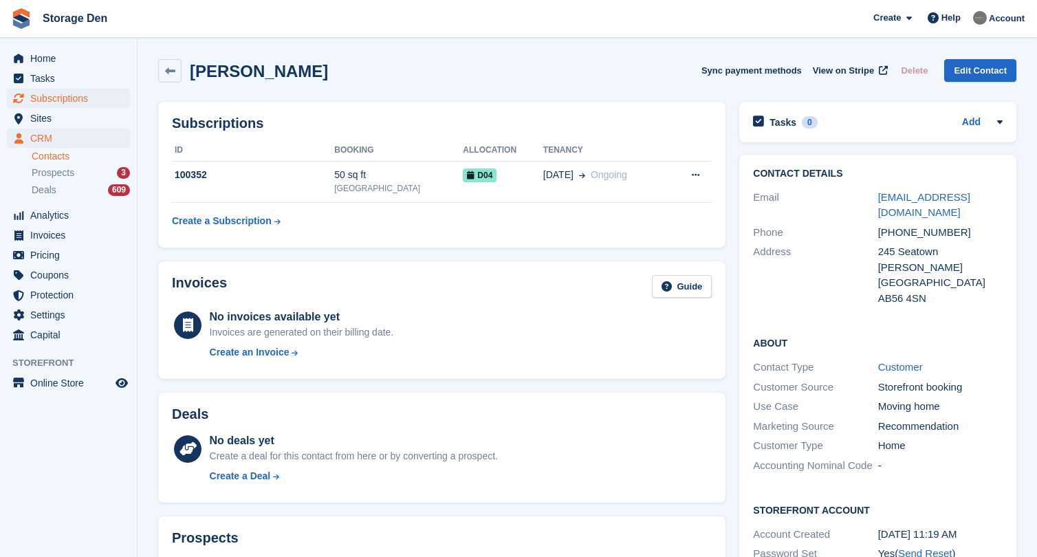
click at [72, 95] on span "Subscriptions" at bounding box center [71, 98] width 83 height 19
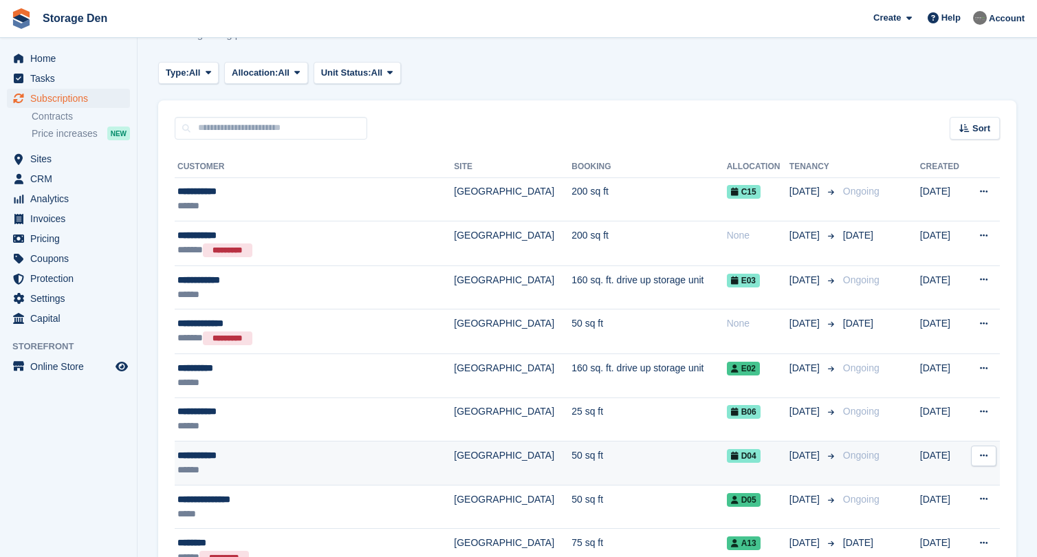
scroll to position [73, 0]
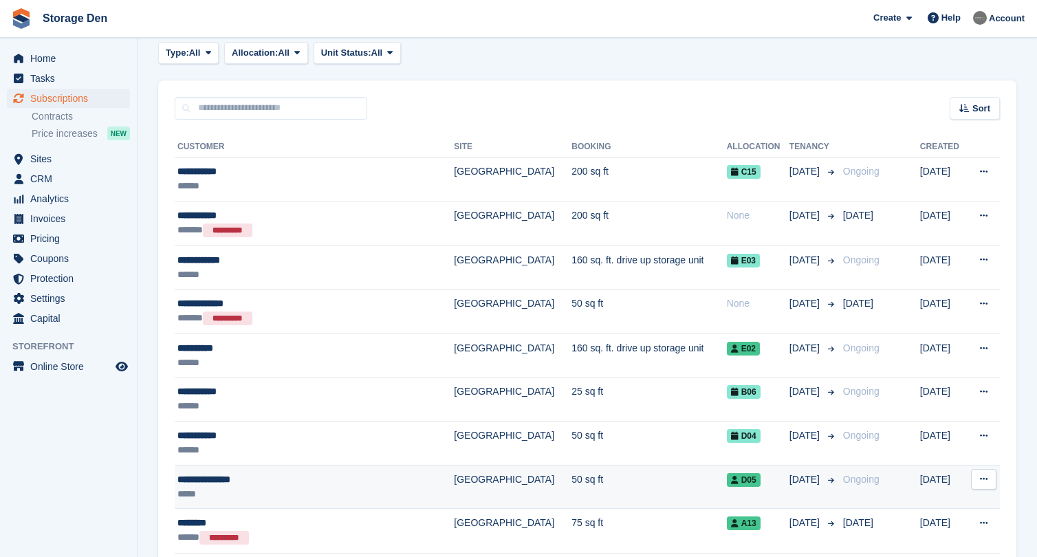
click at [329, 485] on div "**********" at bounding box center [294, 479] width 235 height 14
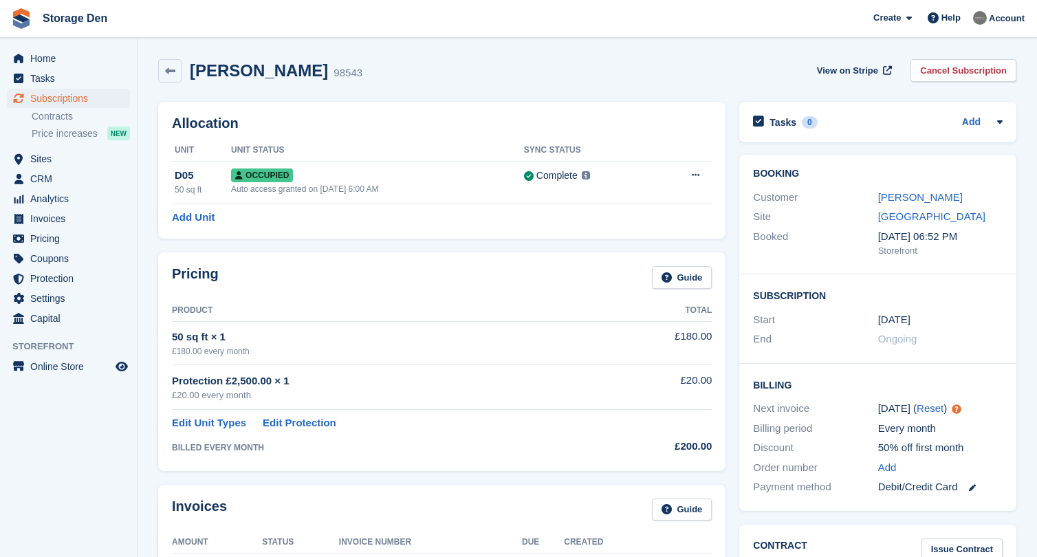
click at [965, 198] on div "Luke Montgomery" at bounding box center [940, 198] width 124 height 16
click at [944, 197] on link "Luke Montgomery" at bounding box center [920, 197] width 85 height 12
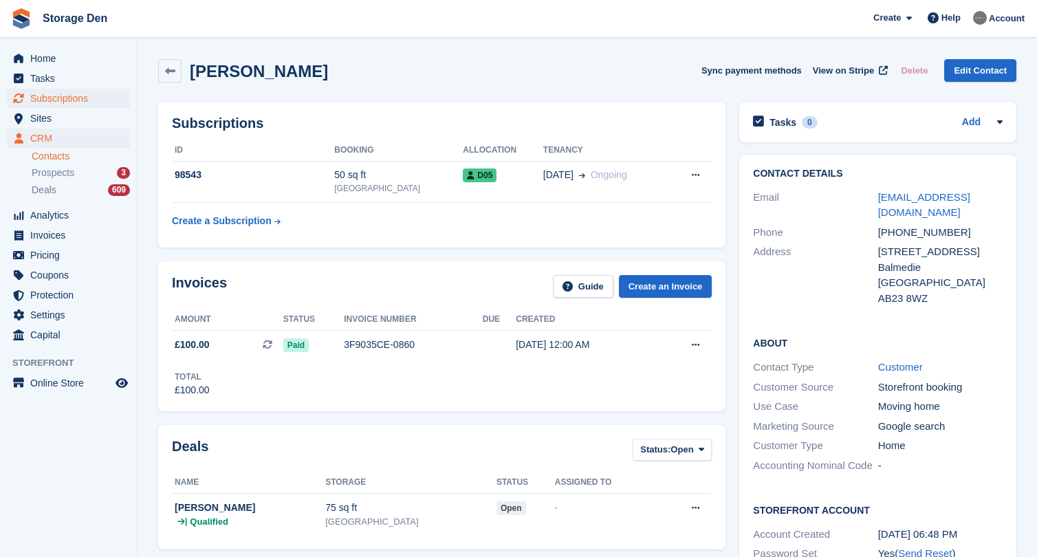
click at [84, 96] on span "Subscriptions" at bounding box center [71, 98] width 83 height 19
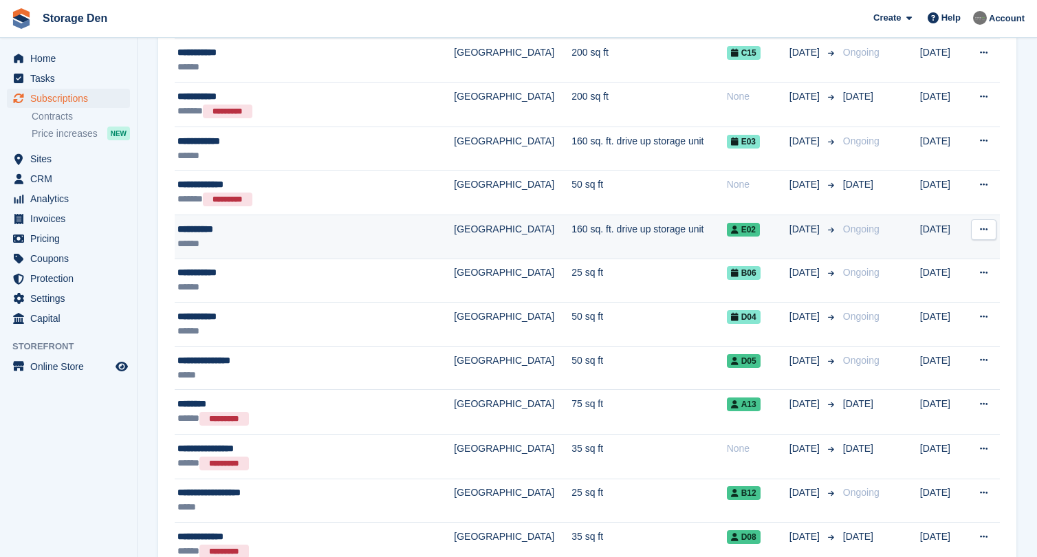
scroll to position [195, 0]
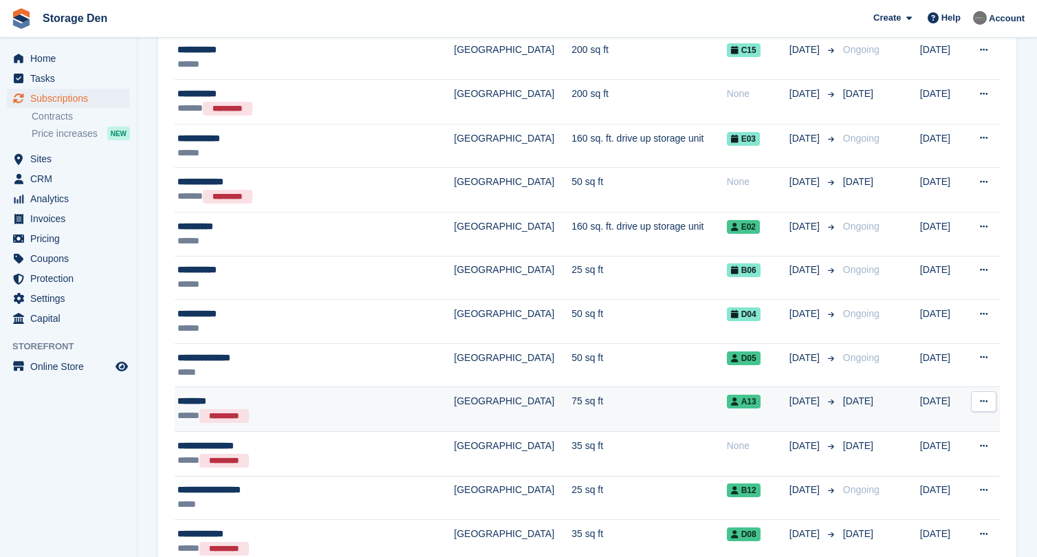
click at [334, 413] on div "***** *********" at bounding box center [294, 416] width 235 height 15
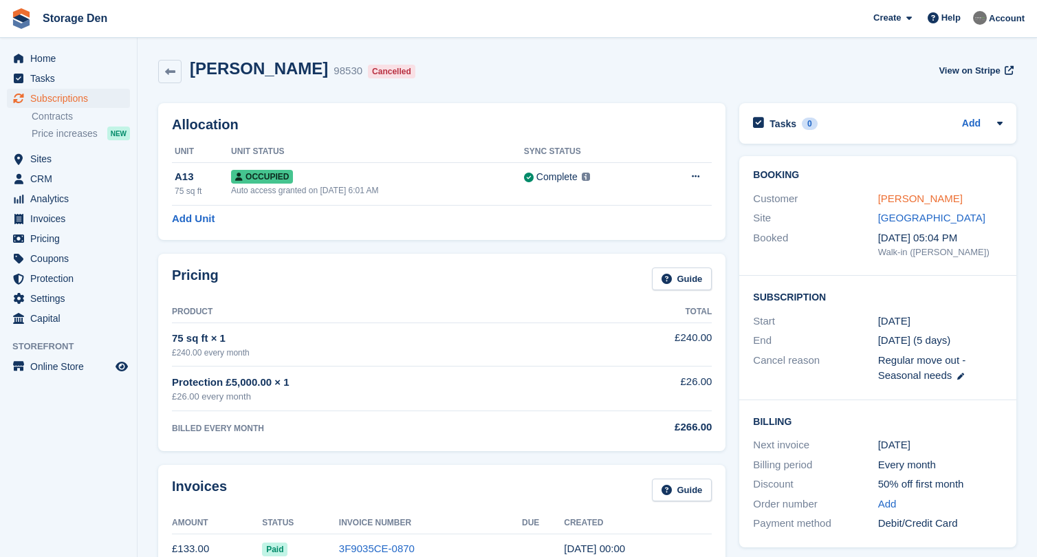
click at [909, 203] on link "[PERSON_NAME]" at bounding box center [920, 199] width 85 height 12
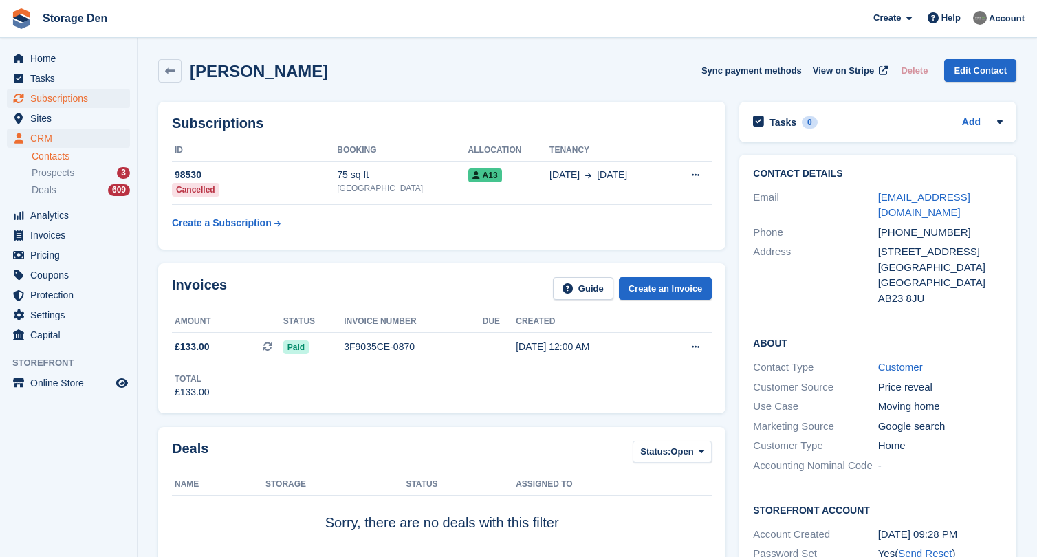
click at [87, 103] on span "Subscriptions" at bounding box center [71, 98] width 83 height 19
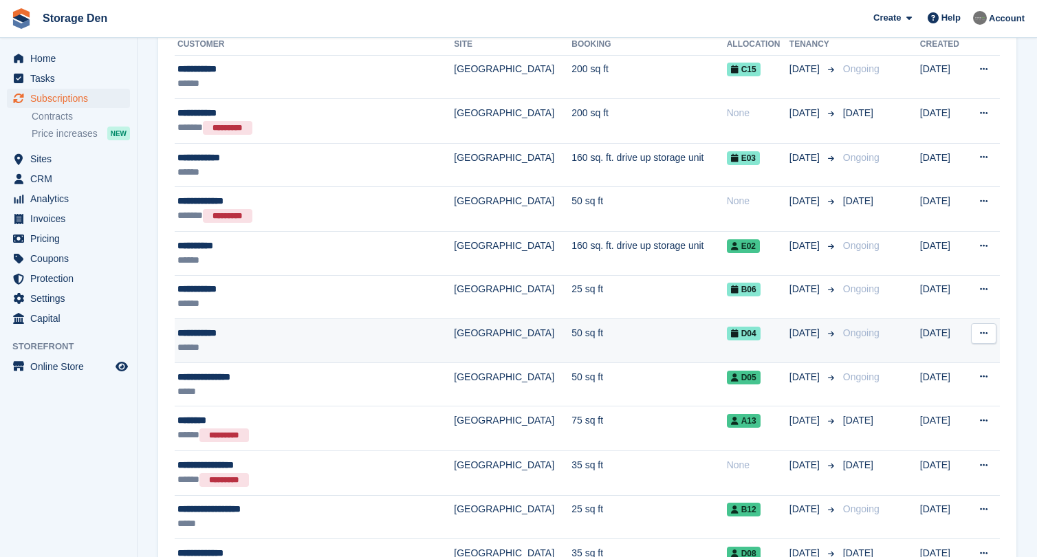
scroll to position [174, 0]
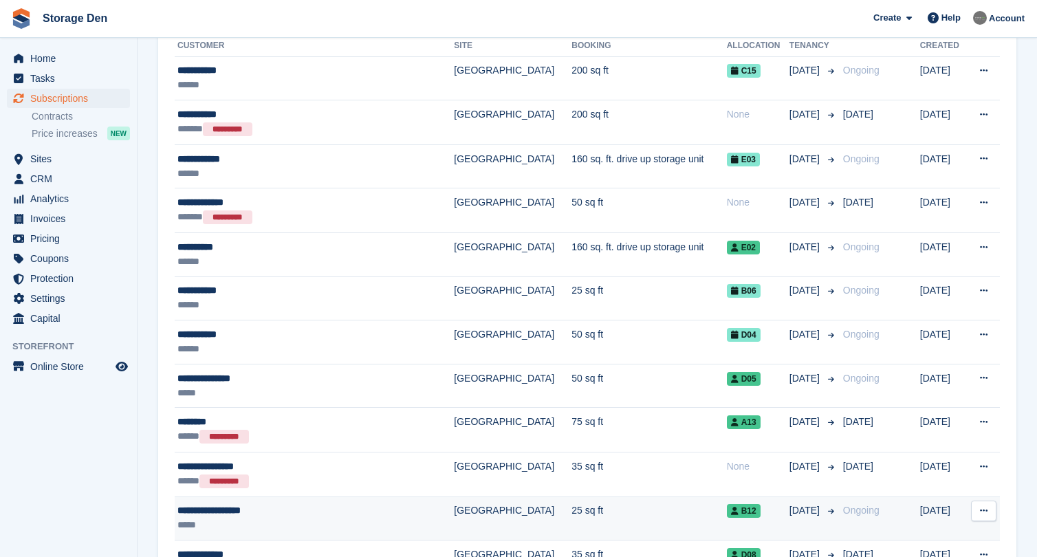
click at [291, 519] on div "*****" at bounding box center [294, 525] width 235 height 14
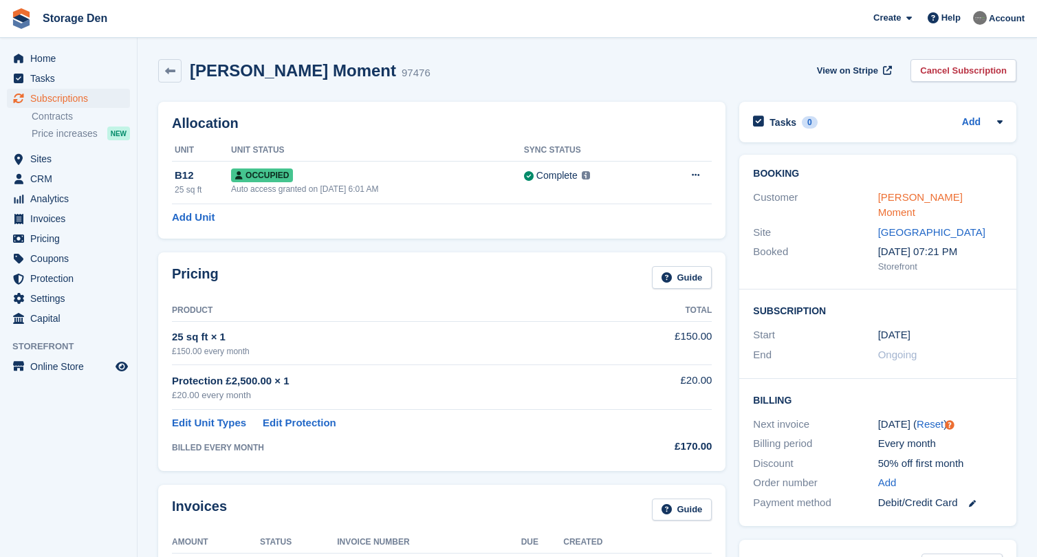
click at [908, 195] on link "Christopher Moment" at bounding box center [920, 205] width 85 height 28
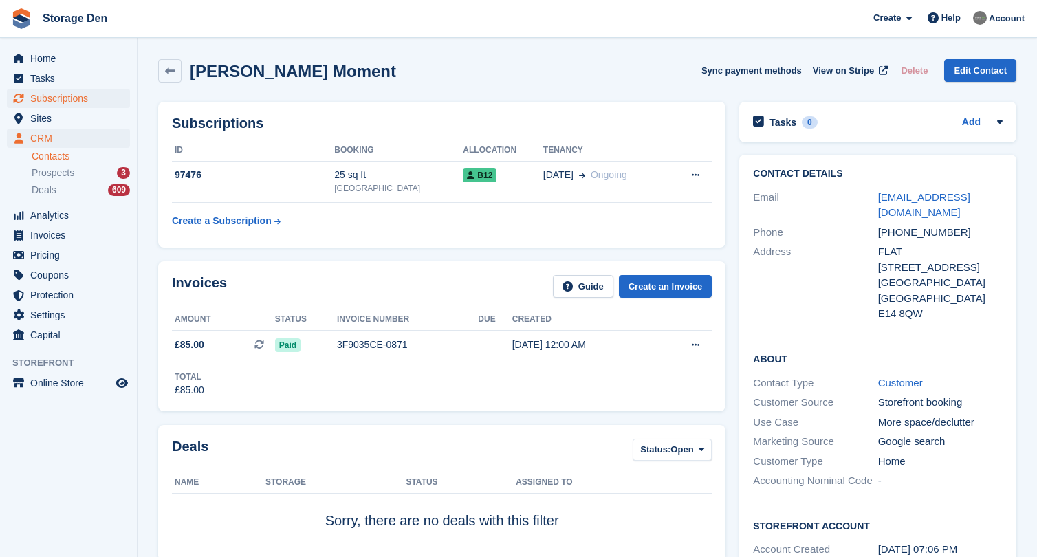
click at [98, 98] on span "Subscriptions" at bounding box center [71, 98] width 83 height 19
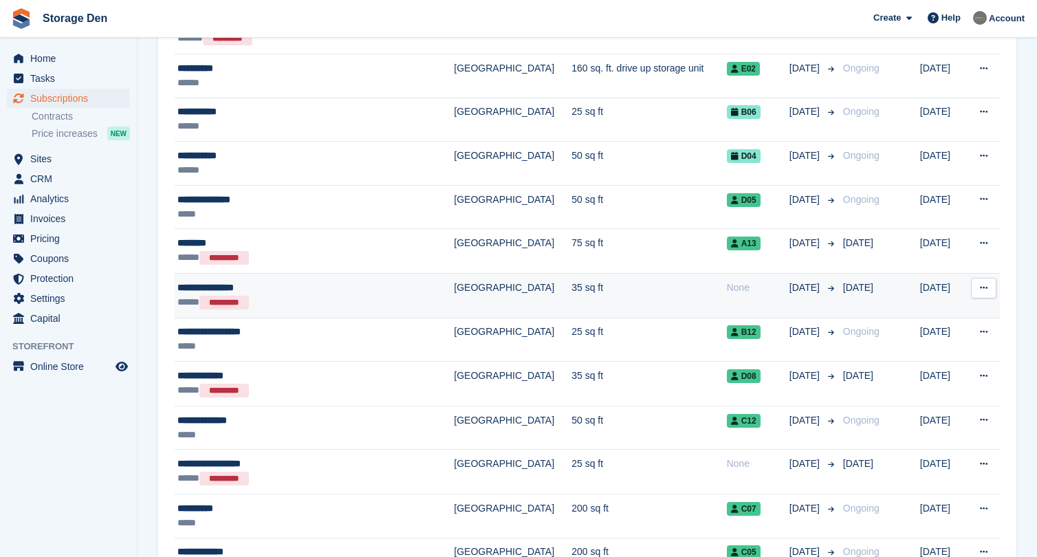
scroll to position [356, 0]
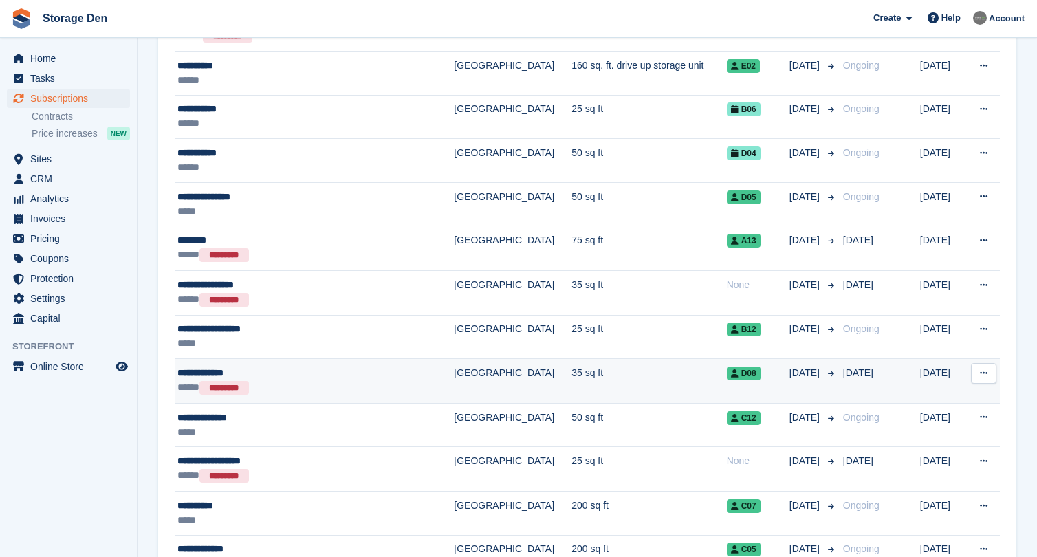
click at [305, 381] on div "***** *********" at bounding box center [294, 387] width 235 height 15
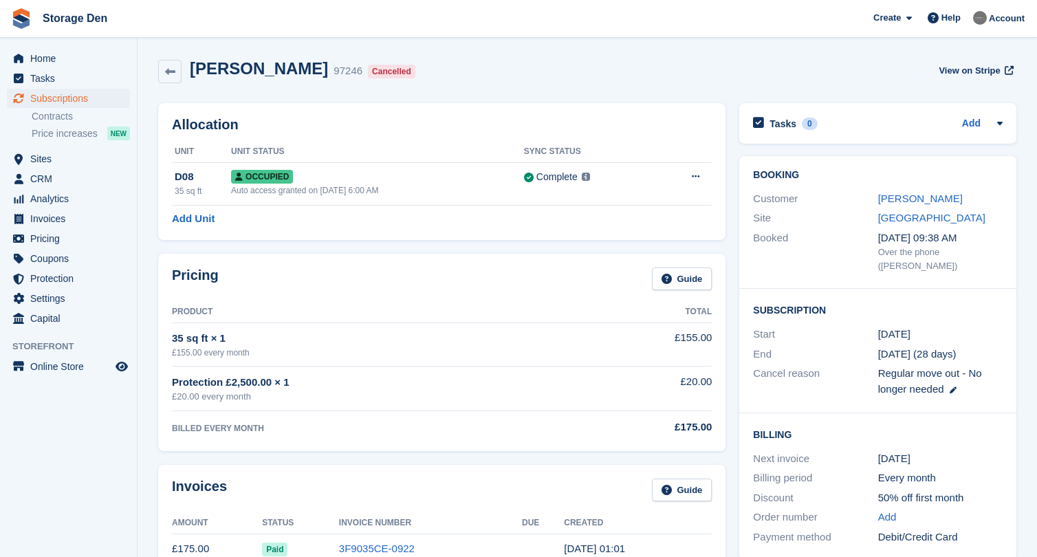
click at [897, 191] on div "[PERSON_NAME]" at bounding box center [940, 199] width 124 height 16
click at [892, 196] on link "[PERSON_NAME]" at bounding box center [920, 199] width 85 height 12
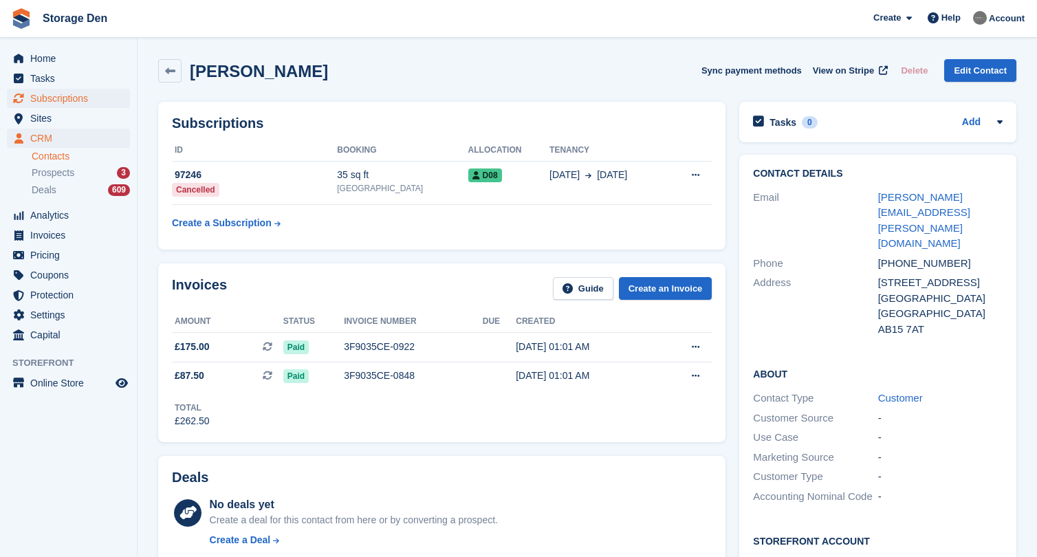
click at [94, 99] on span "Subscriptions" at bounding box center [71, 98] width 83 height 19
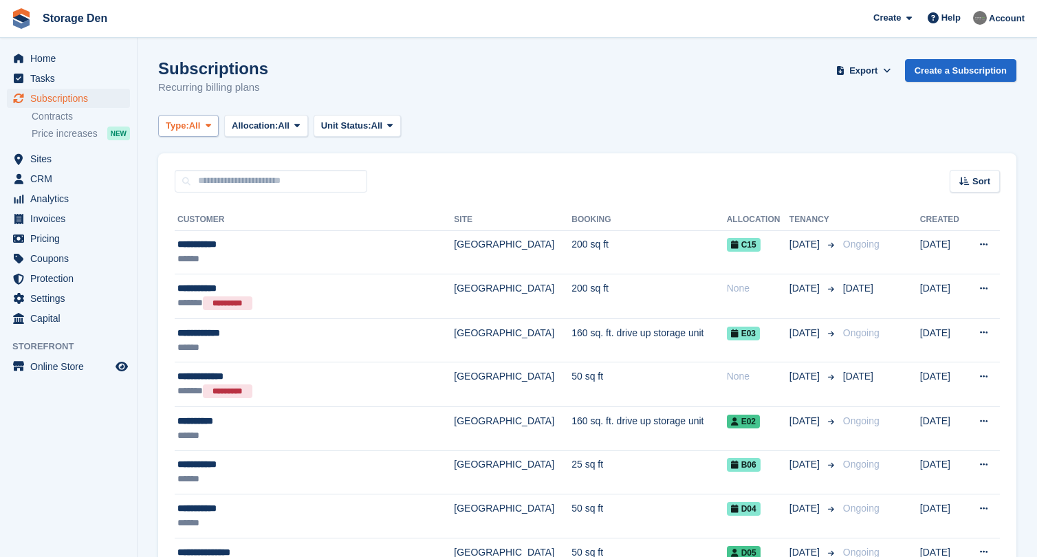
click at [214, 131] on span at bounding box center [208, 125] width 11 height 11
click at [873, 79] on button "Export" at bounding box center [864, 70] width 61 height 23
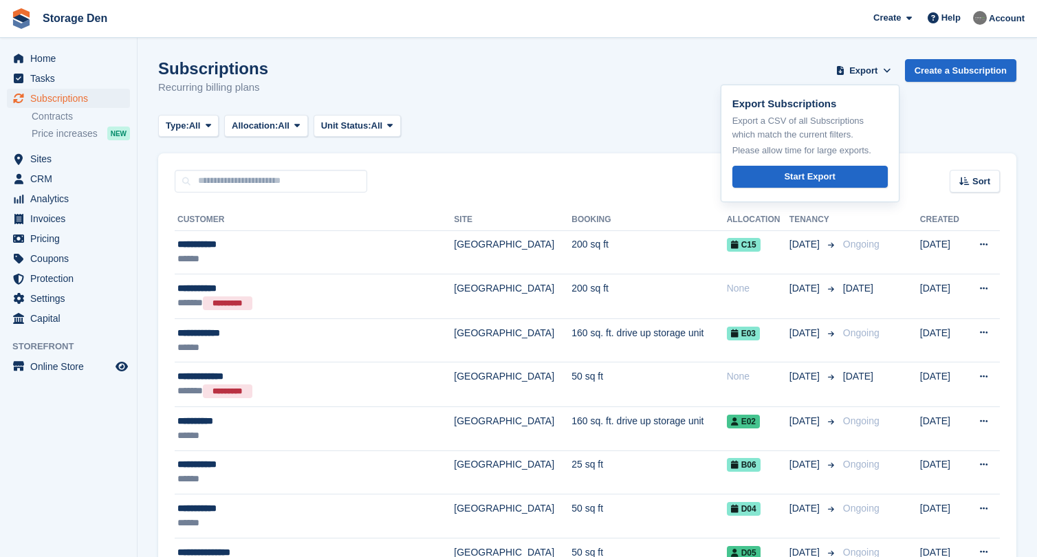
click at [806, 186] on div "Export Subscriptions Export a CSV of all Subscriptions which match the current …" at bounding box center [810, 144] width 179 height 118
click at [816, 176] on div "Start Export" at bounding box center [809, 177] width 51 height 14
click at [221, 183] on input "text" at bounding box center [271, 181] width 193 height 23
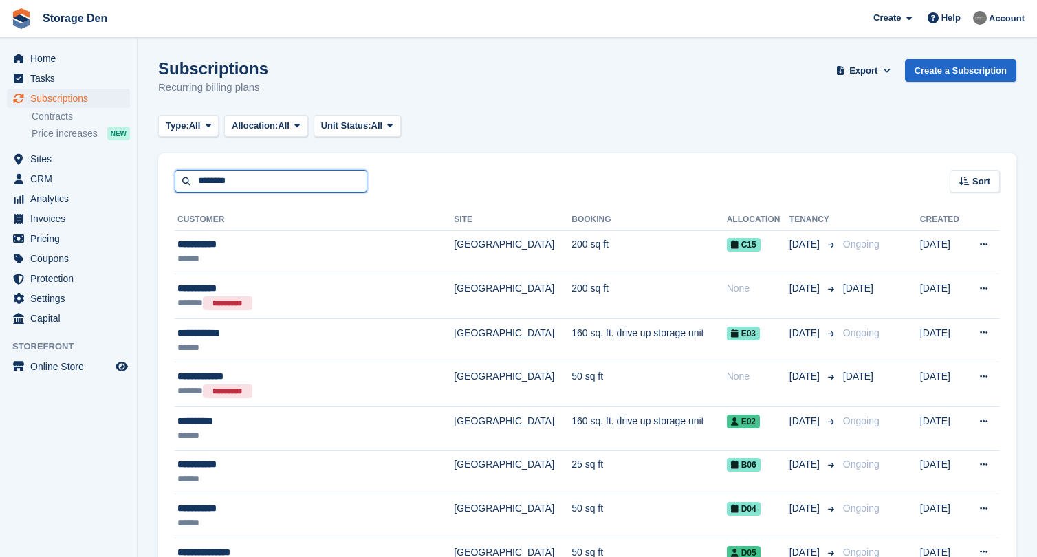
type input "********"
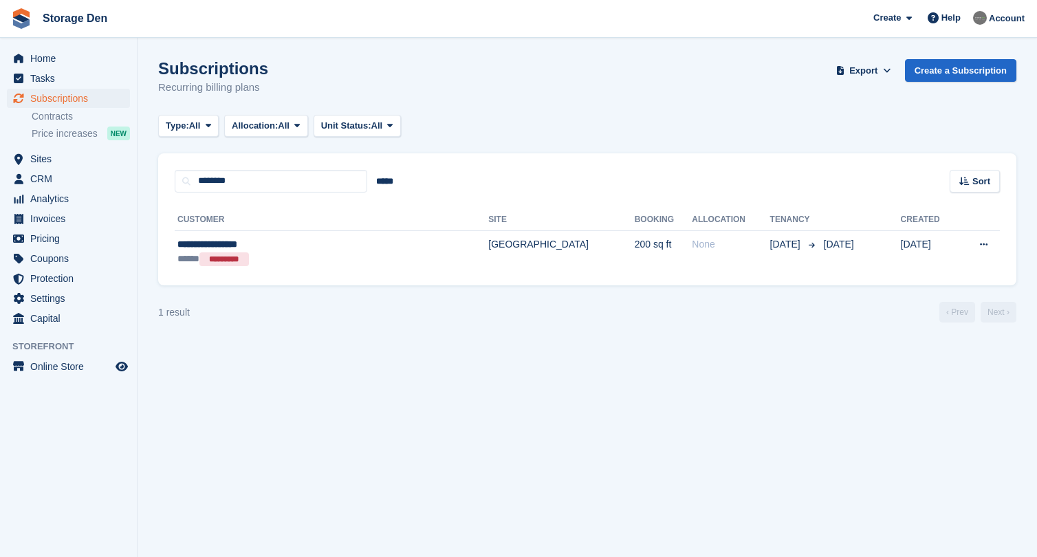
click at [87, 92] on span "Subscriptions" at bounding box center [71, 98] width 83 height 19
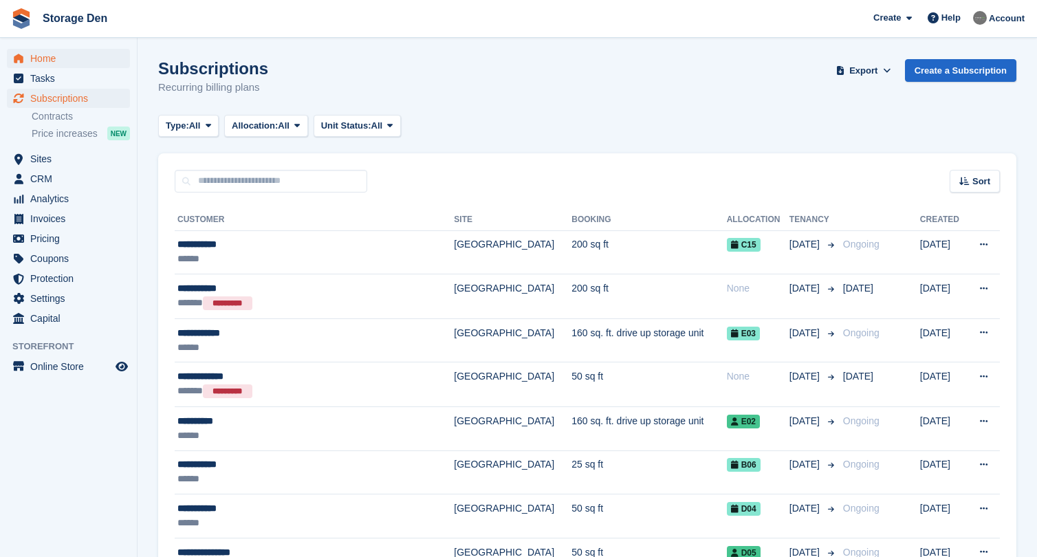
click at [80, 51] on span "Home" at bounding box center [71, 58] width 83 height 19
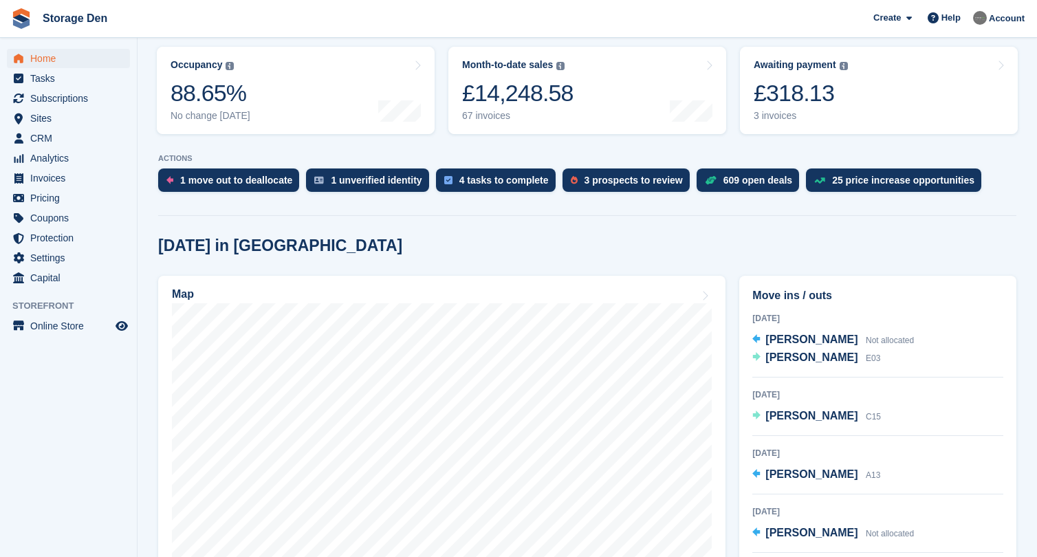
scroll to position [213, 0]
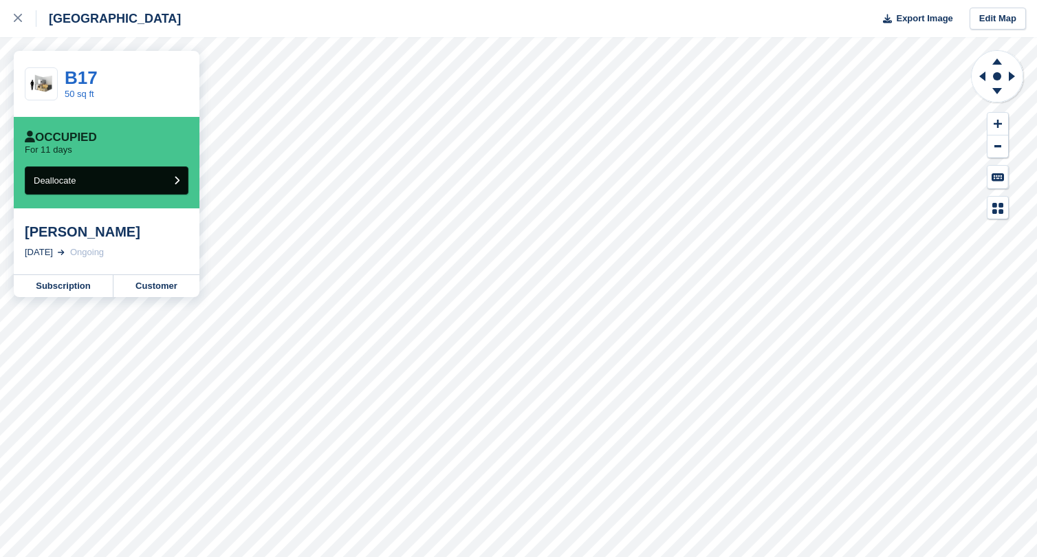
click at [141, 176] on button "Deallocate" at bounding box center [107, 180] width 164 height 28
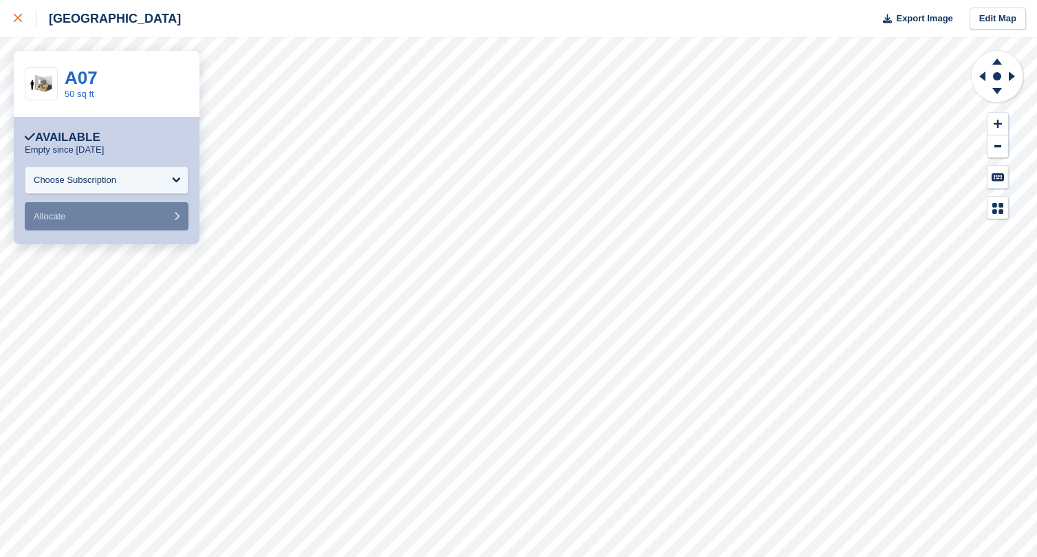
click at [19, 22] on icon at bounding box center [18, 18] width 8 height 8
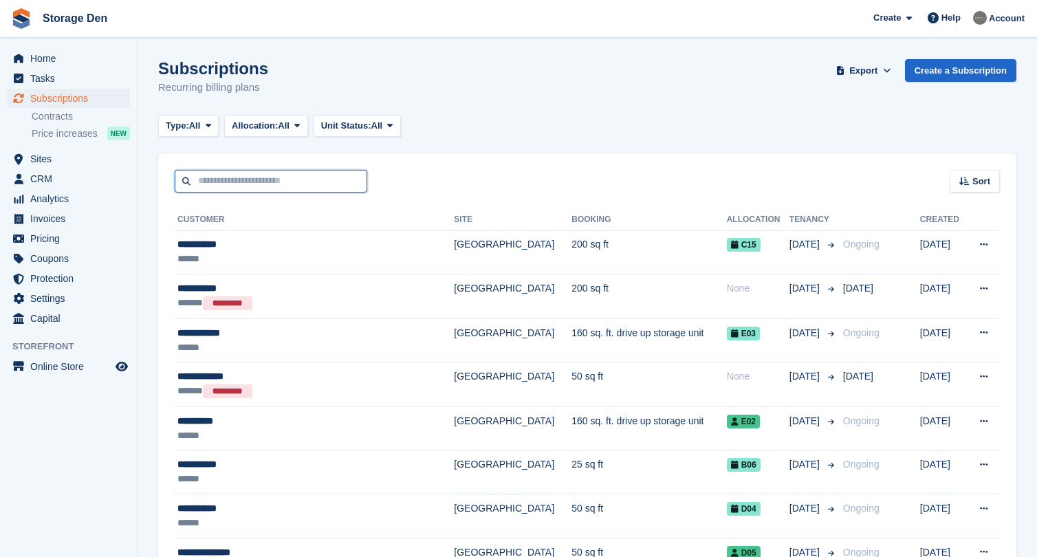
click at [249, 184] on input "text" at bounding box center [271, 181] width 193 height 23
type input "***"
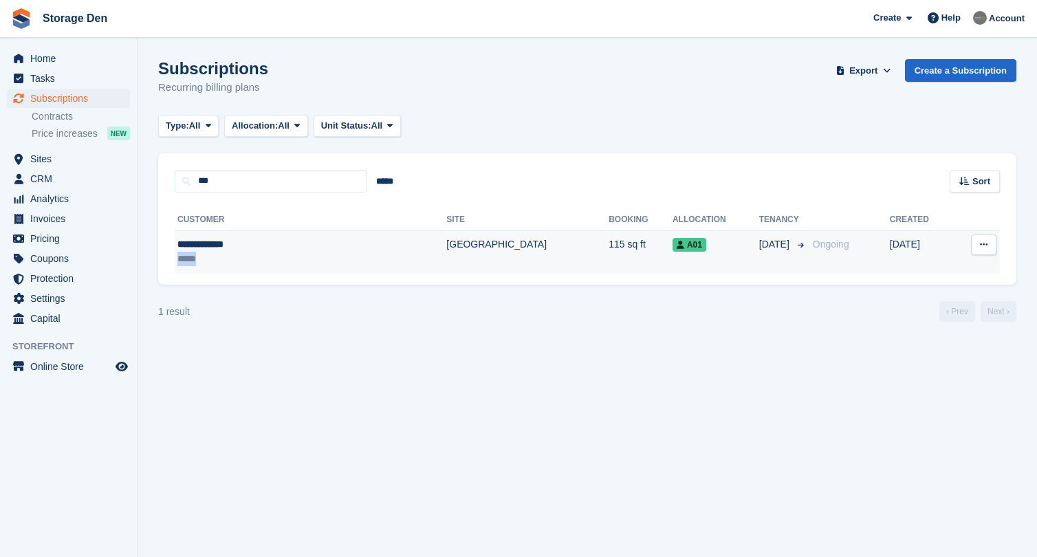
click at [301, 252] on div "*****" at bounding box center [259, 259] width 165 height 14
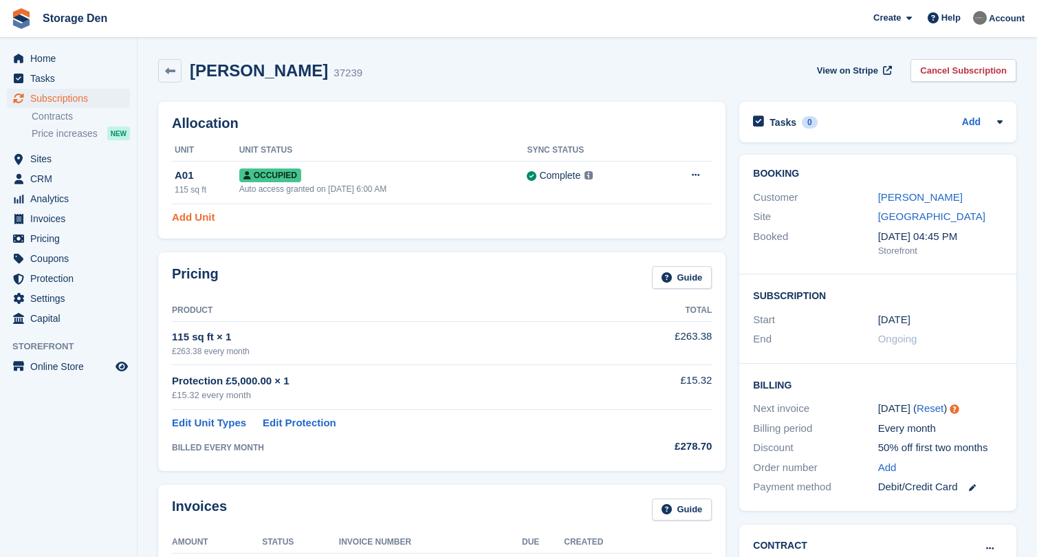
click at [208, 224] on link "Add Unit" at bounding box center [193, 218] width 43 height 16
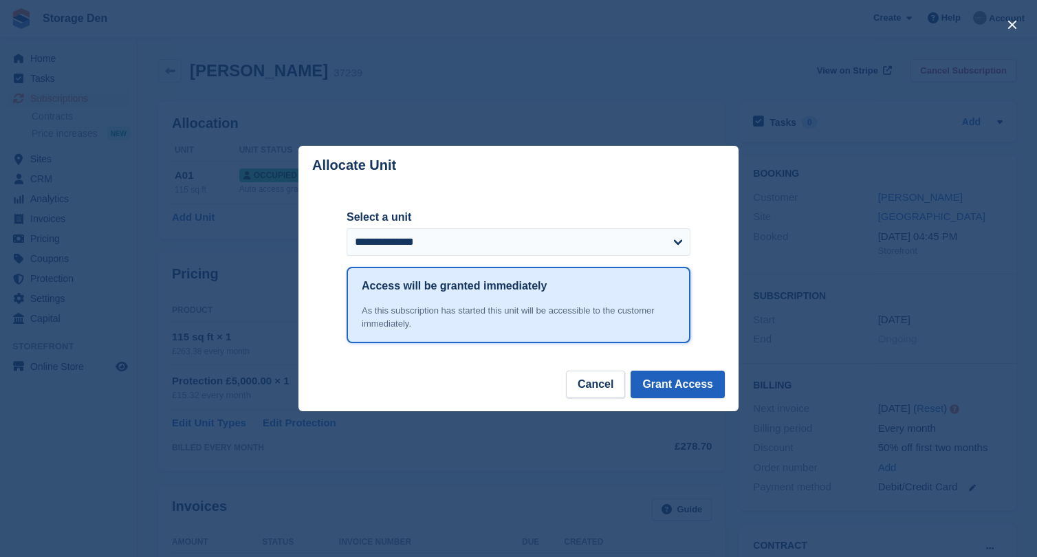
click at [704, 387] on button "Grant Access" at bounding box center [678, 385] width 94 height 28
